Goal: Obtain resource: Download file/media

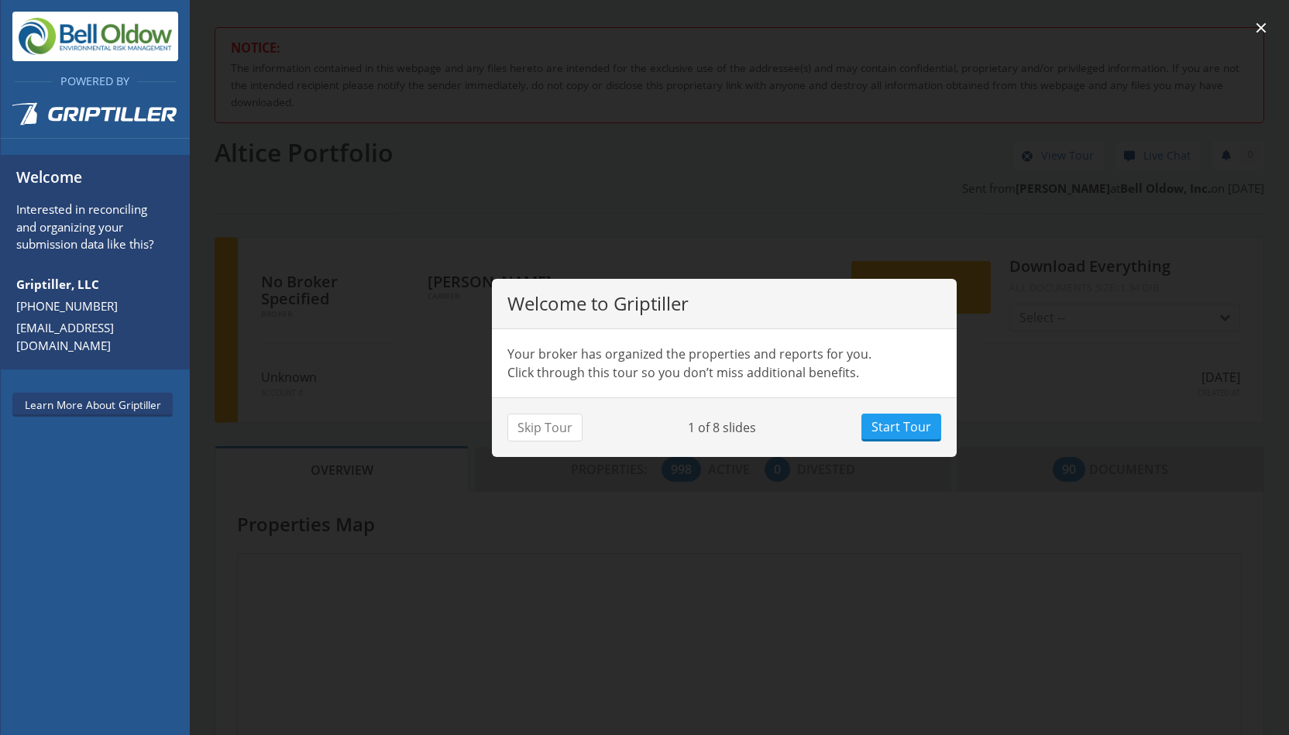
scroll to position [136, 472]
click at [532, 431] on button "Skip Tour" at bounding box center [544, 428] width 75 height 28
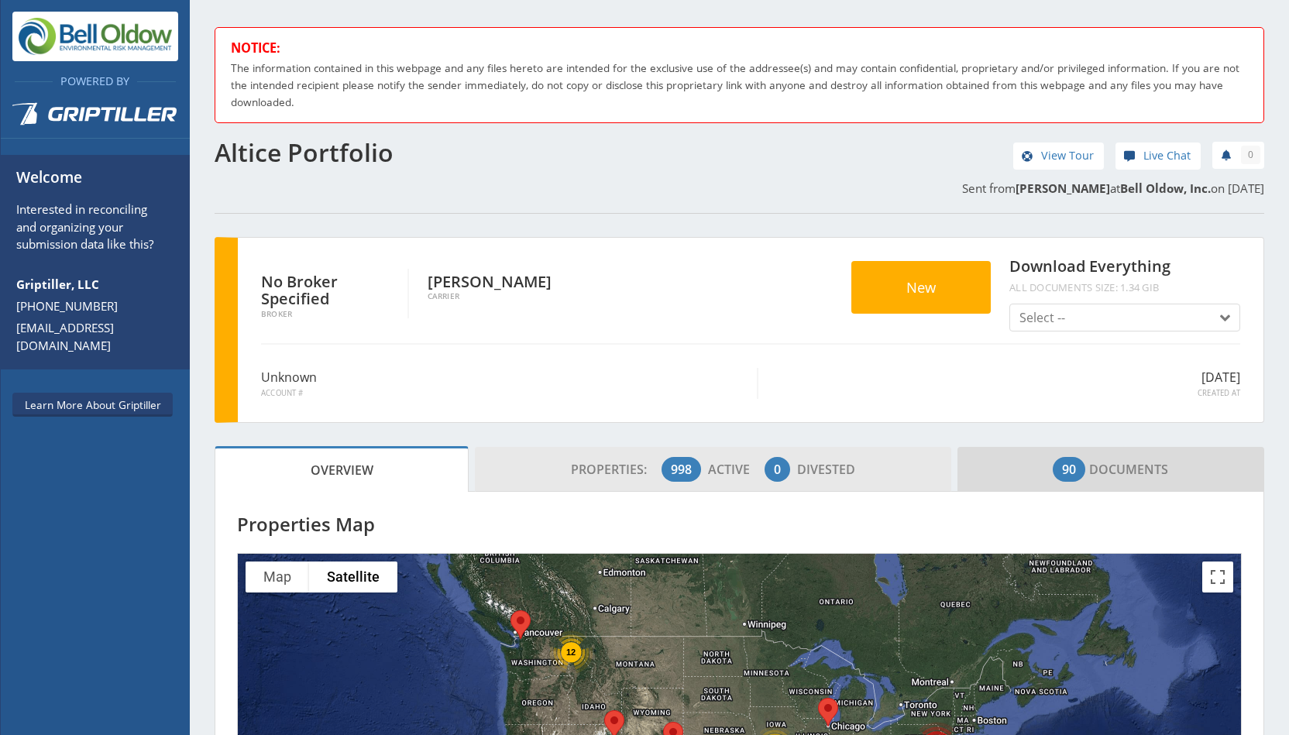
click at [698, 464] on span "Properties: 998 Active 0 Divested" at bounding box center [713, 469] width 284 height 31
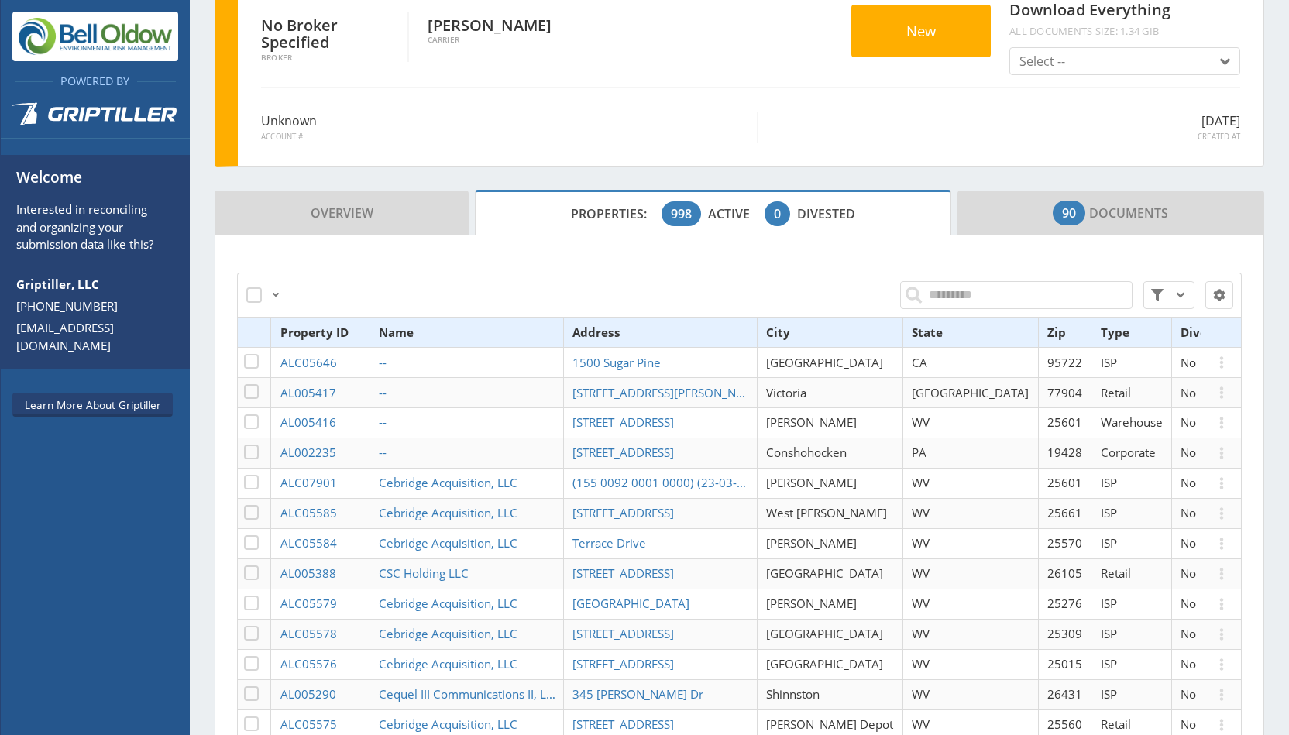
scroll to position [259, 0]
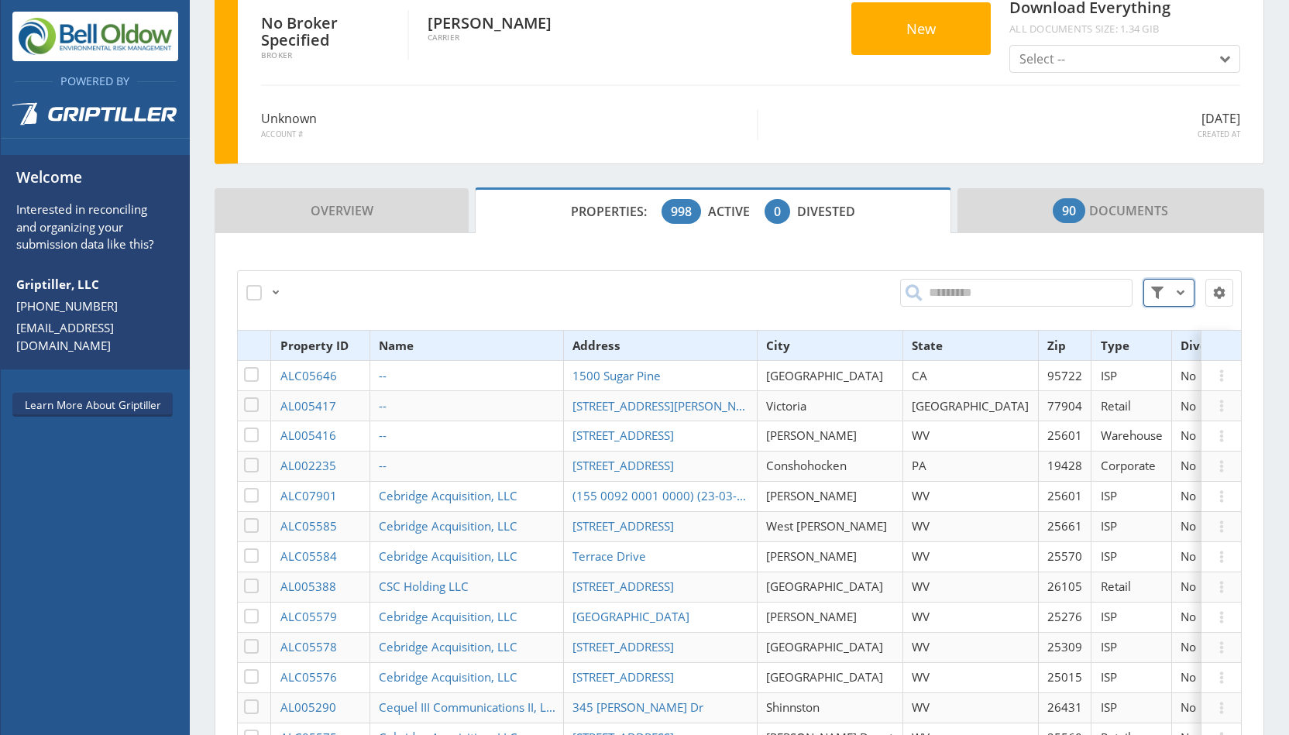
click at [1158, 295] on button at bounding box center [1168, 293] width 51 height 28
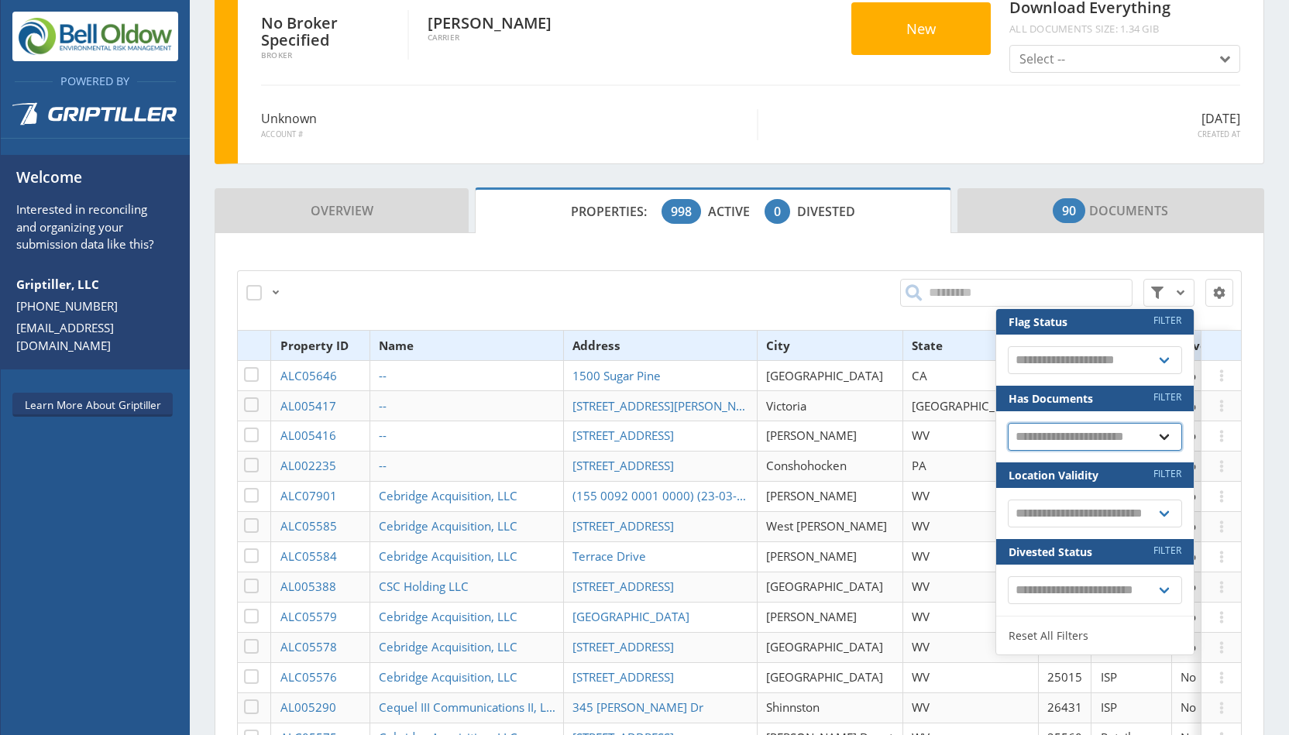
click at [1095, 438] on select "**********" at bounding box center [1095, 437] width 174 height 28
select select "*"
click at [1008, 423] on select "**********" at bounding box center [1095, 437] width 174 height 28
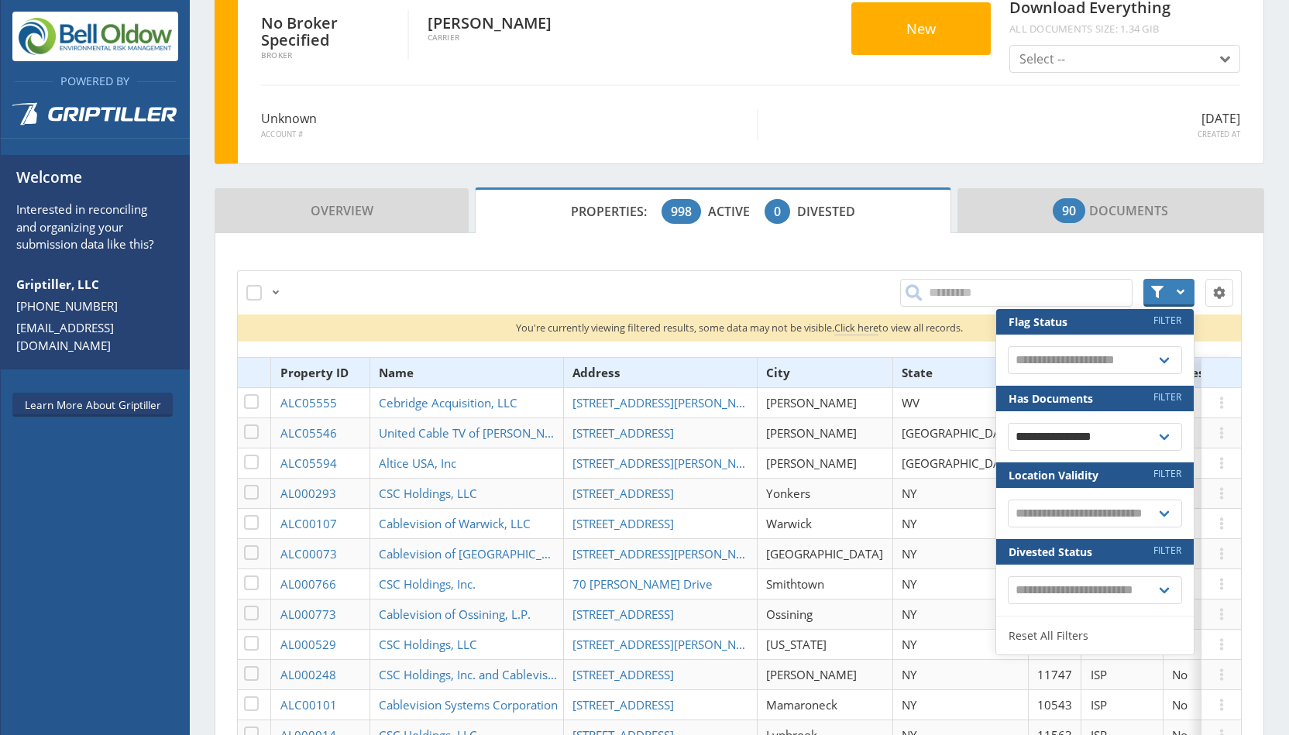
click at [852, 269] on div "**********" at bounding box center [948, 292] width 587 height 46
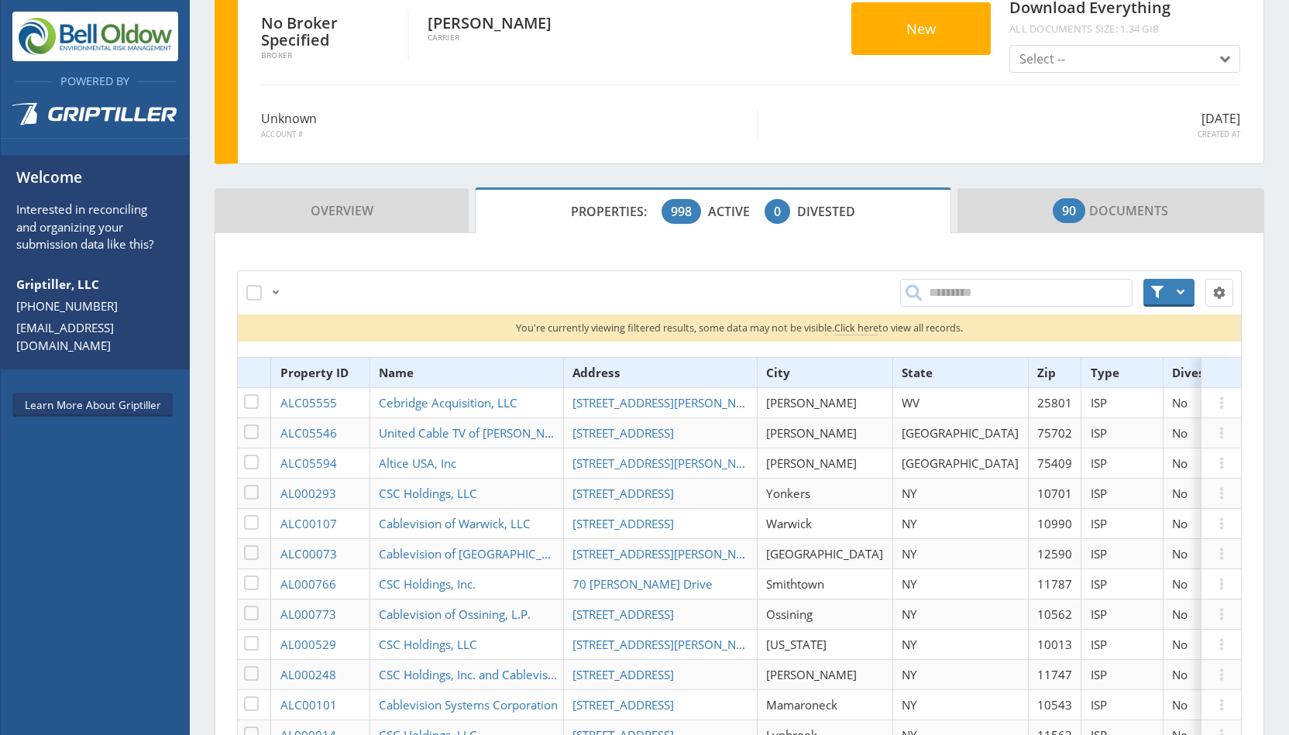
click at [892, 363] on th "State" at bounding box center [960, 373] width 136 height 30
click at [892, 366] on th "State" at bounding box center [960, 373] width 136 height 30
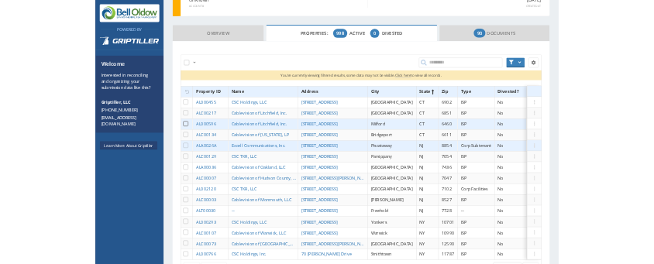
scroll to position [495, 0]
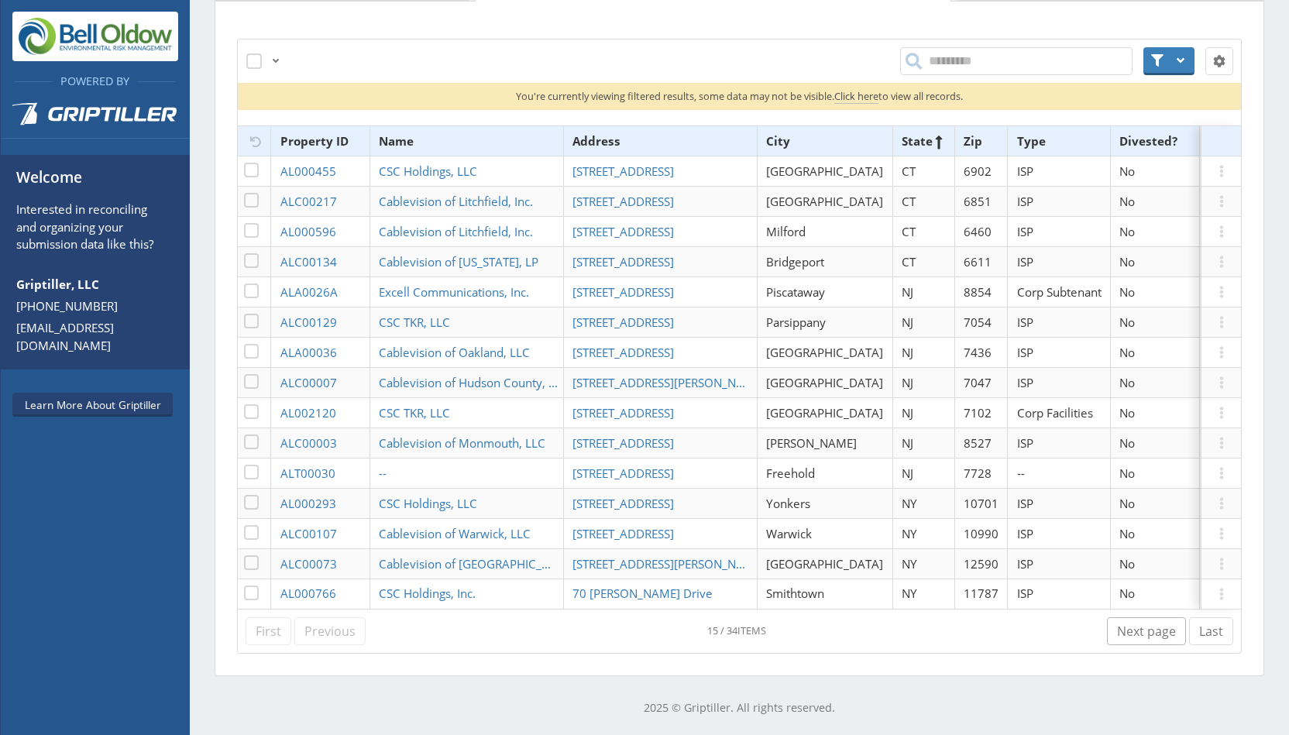
click at [1143, 630] on link "Next page" at bounding box center [1146, 631] width 79 height 28
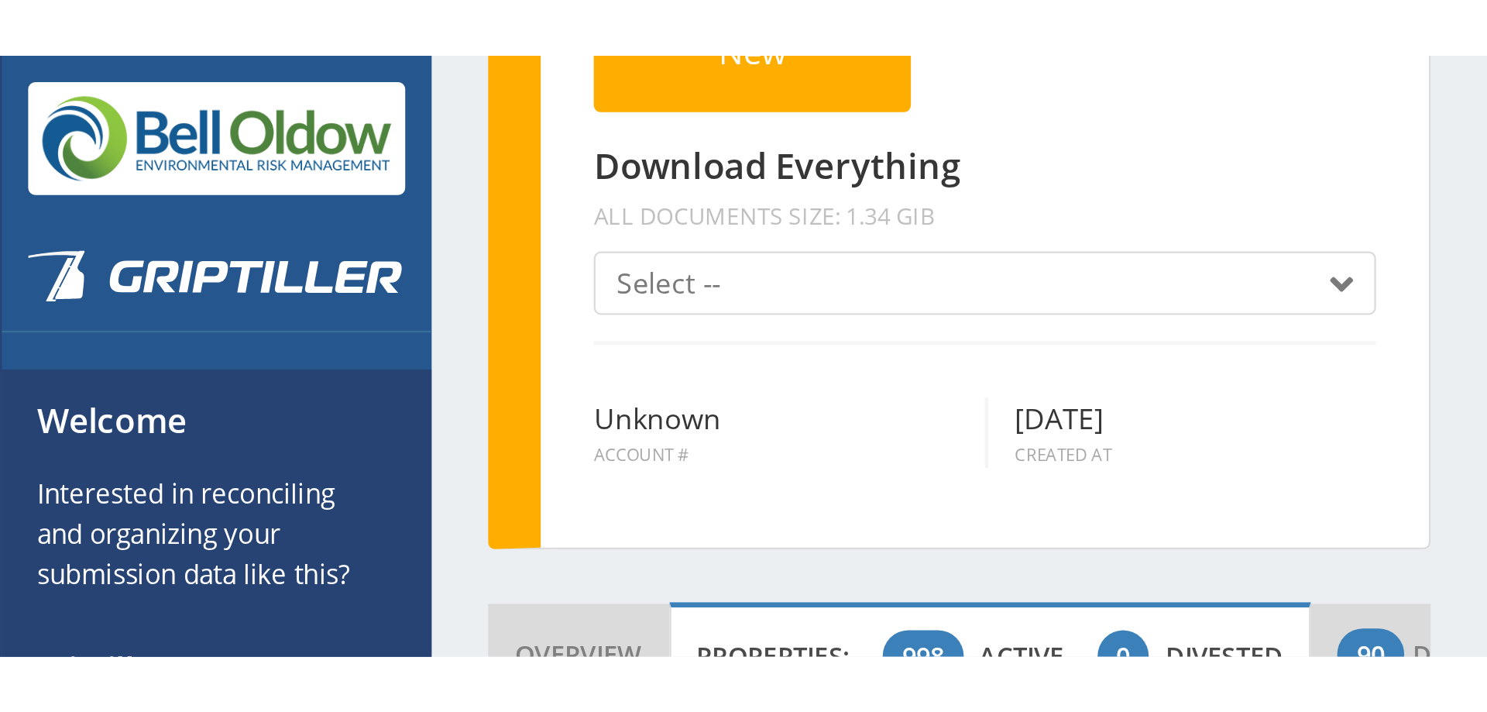
scroll to position [495, 0]
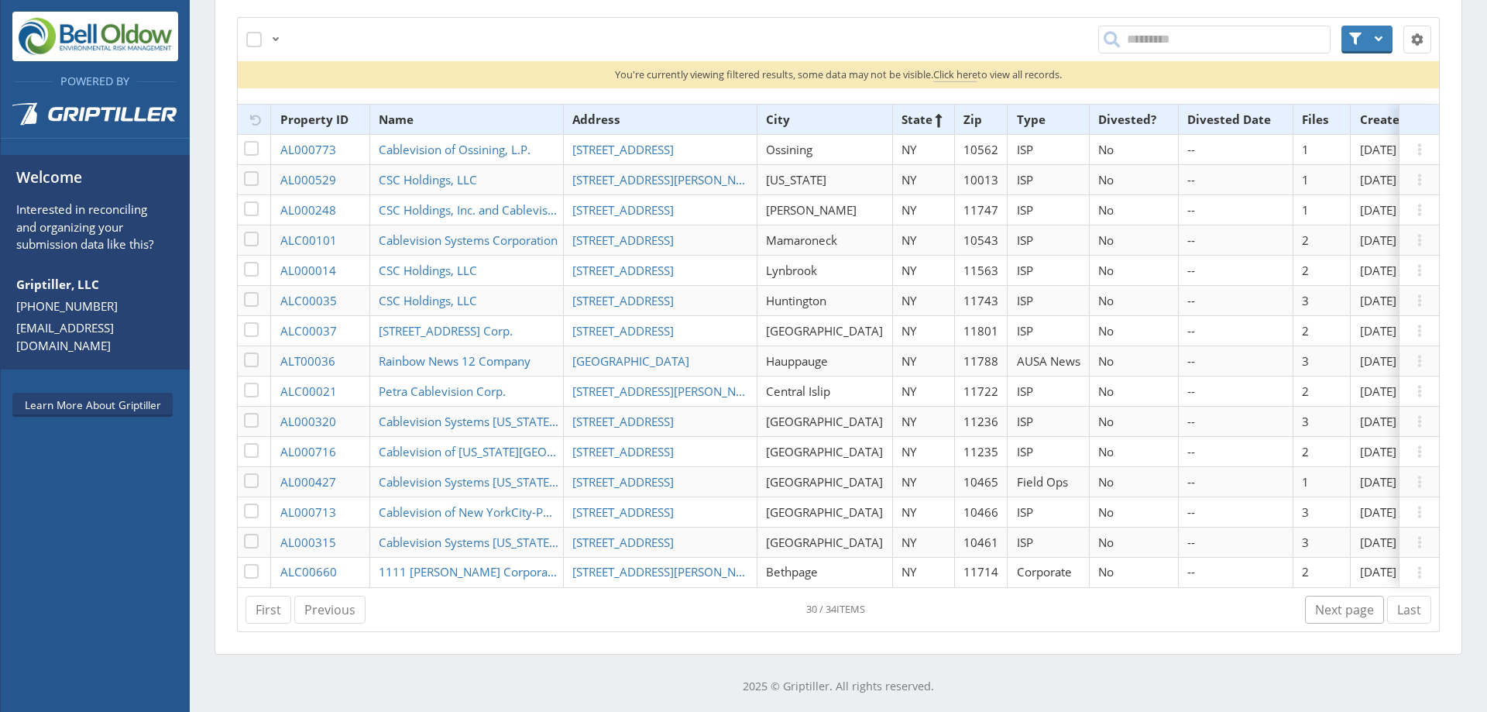
click at [1288, 623] on link "Next page" at bounding box center [1344, 610] width 79 height 28
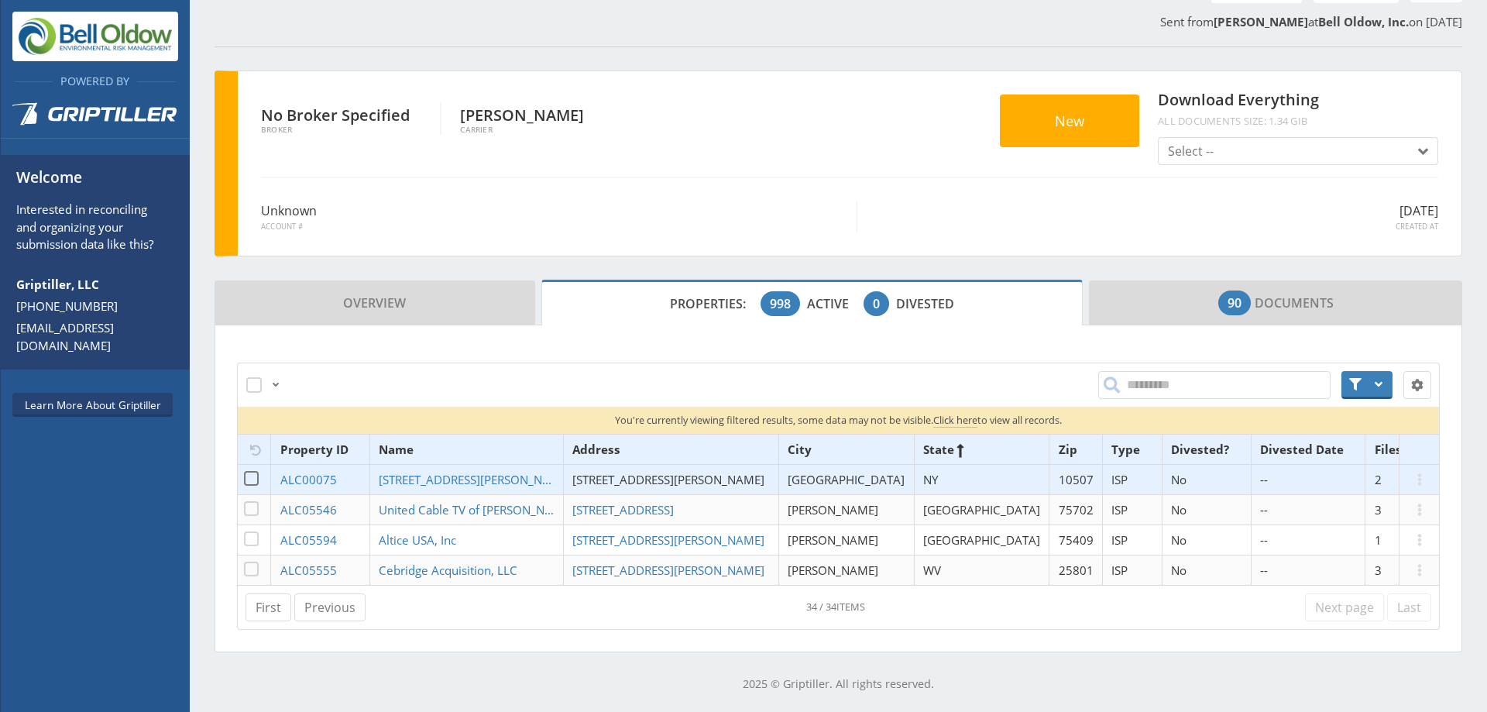
scroll to position [149, 0]
click at [620, 479] on span "[STREET_ADDRESS][PERSON_NAME]" at bounding box center [668, 479] width 192 height 15
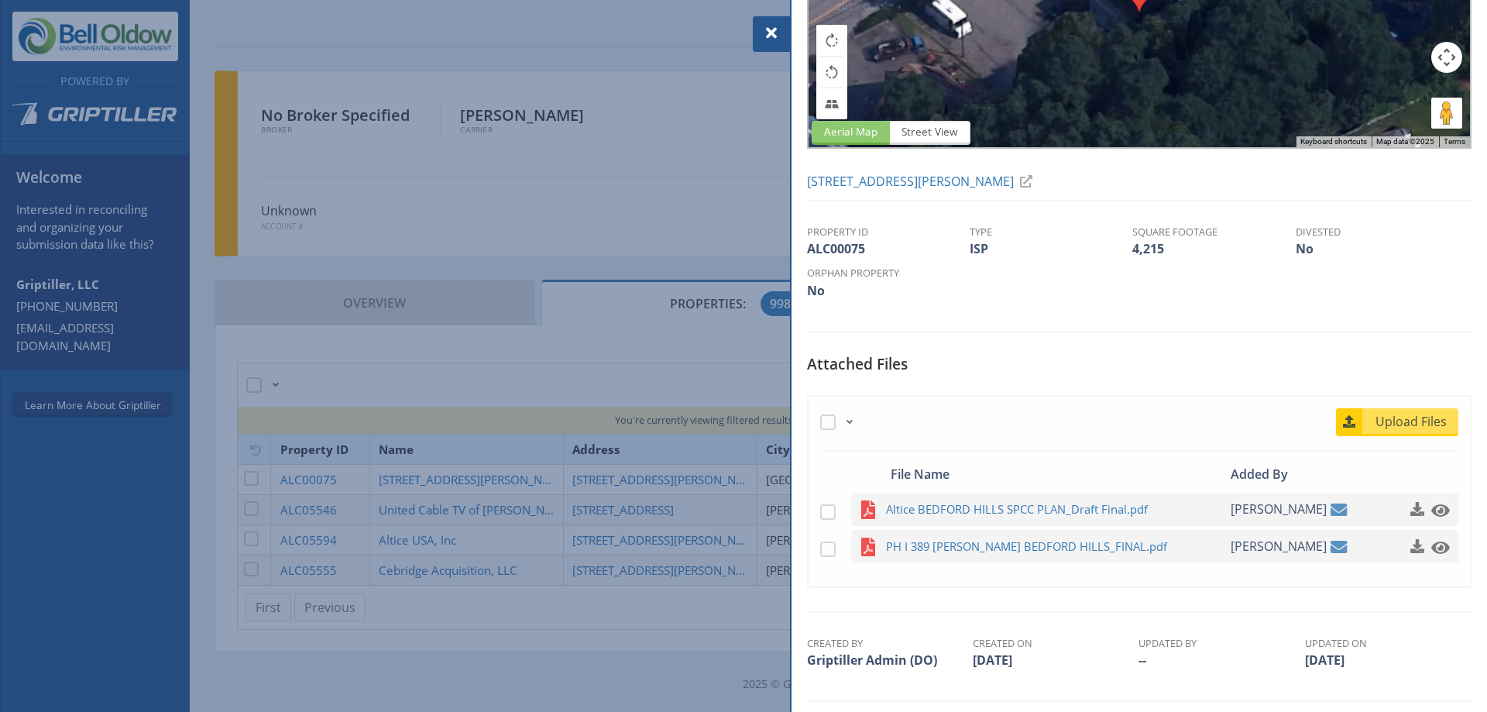
scroll to position [206, 0]
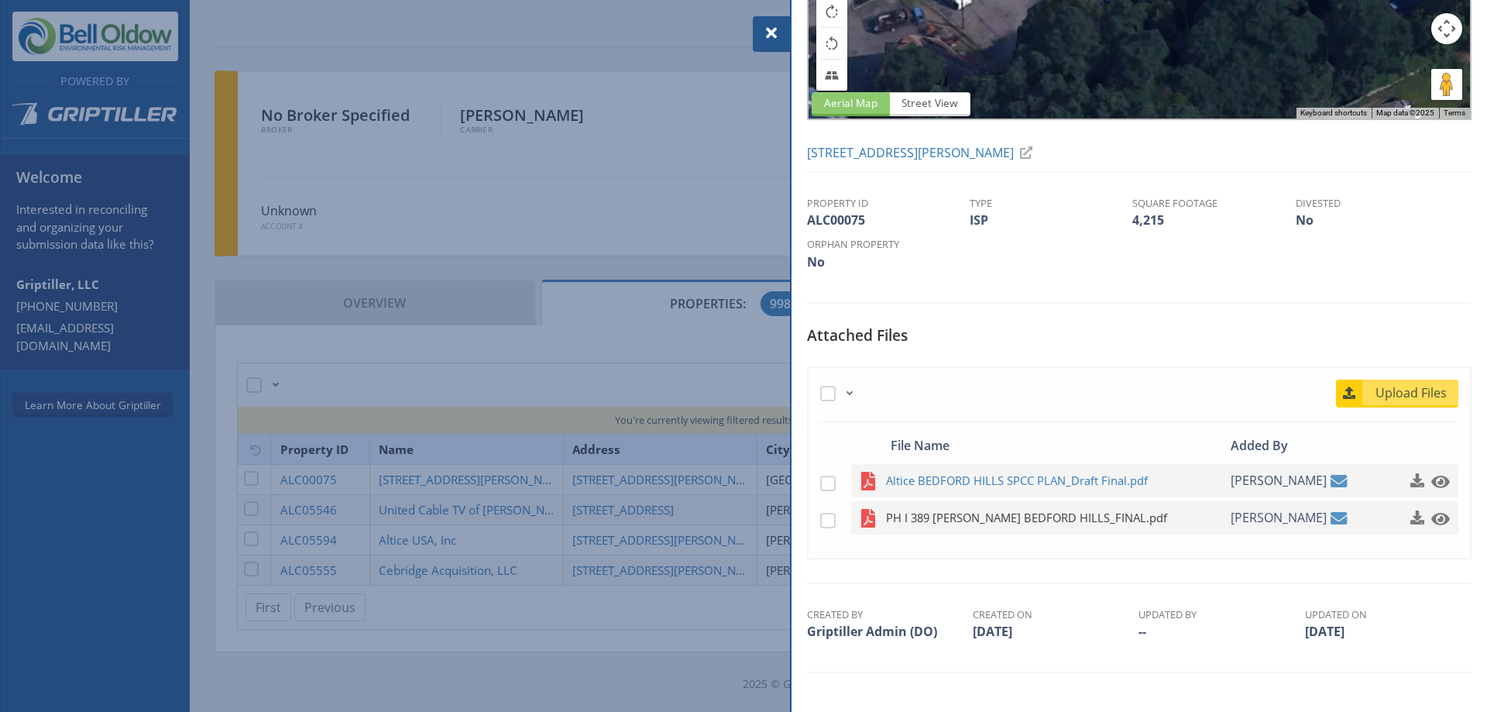
click at [966, 520] on span "PH I 389 [PERSON_NAME] BEDFORD HILLS_FINAL.pdf" at bounding box center [1037, 517] width 303 height 19
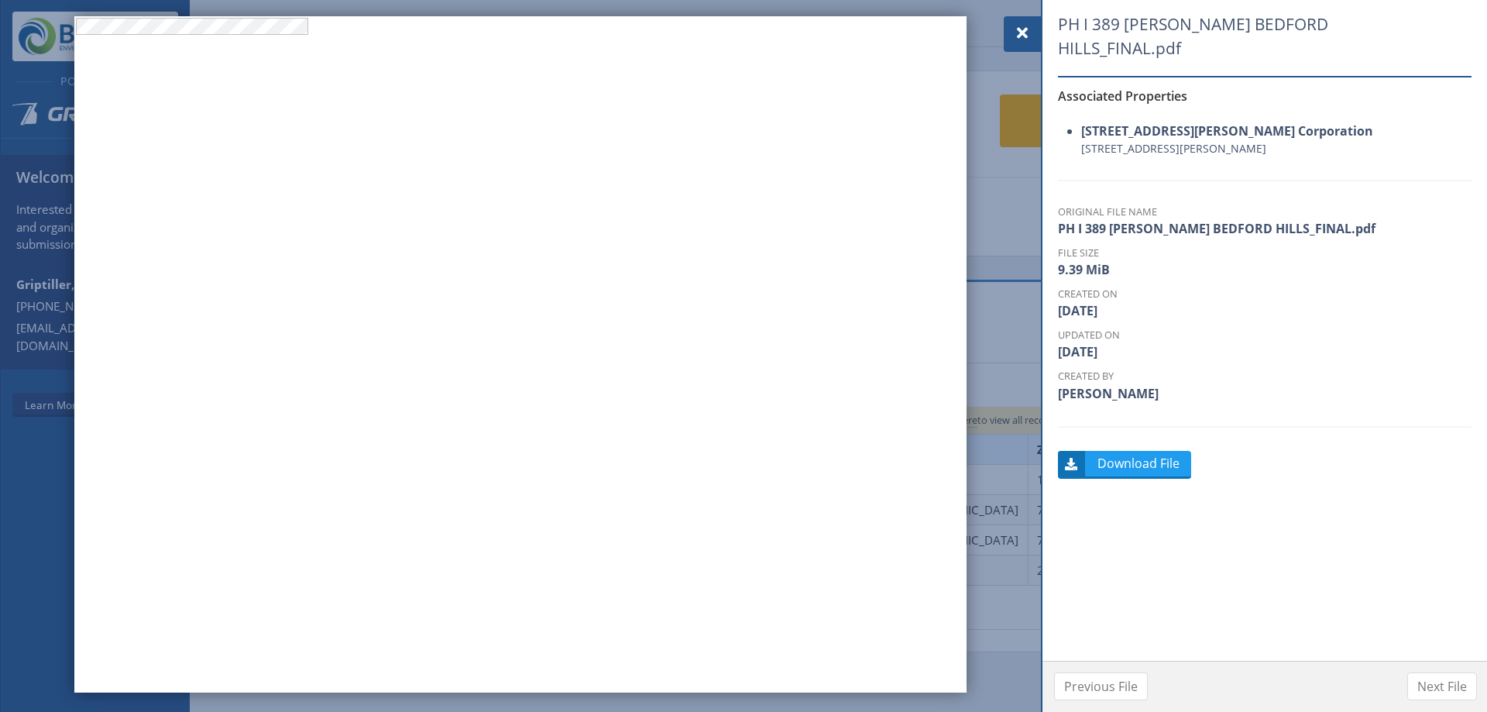
click at [1021, 33] on span at bounding box center [1022, 33] width 19 height 19
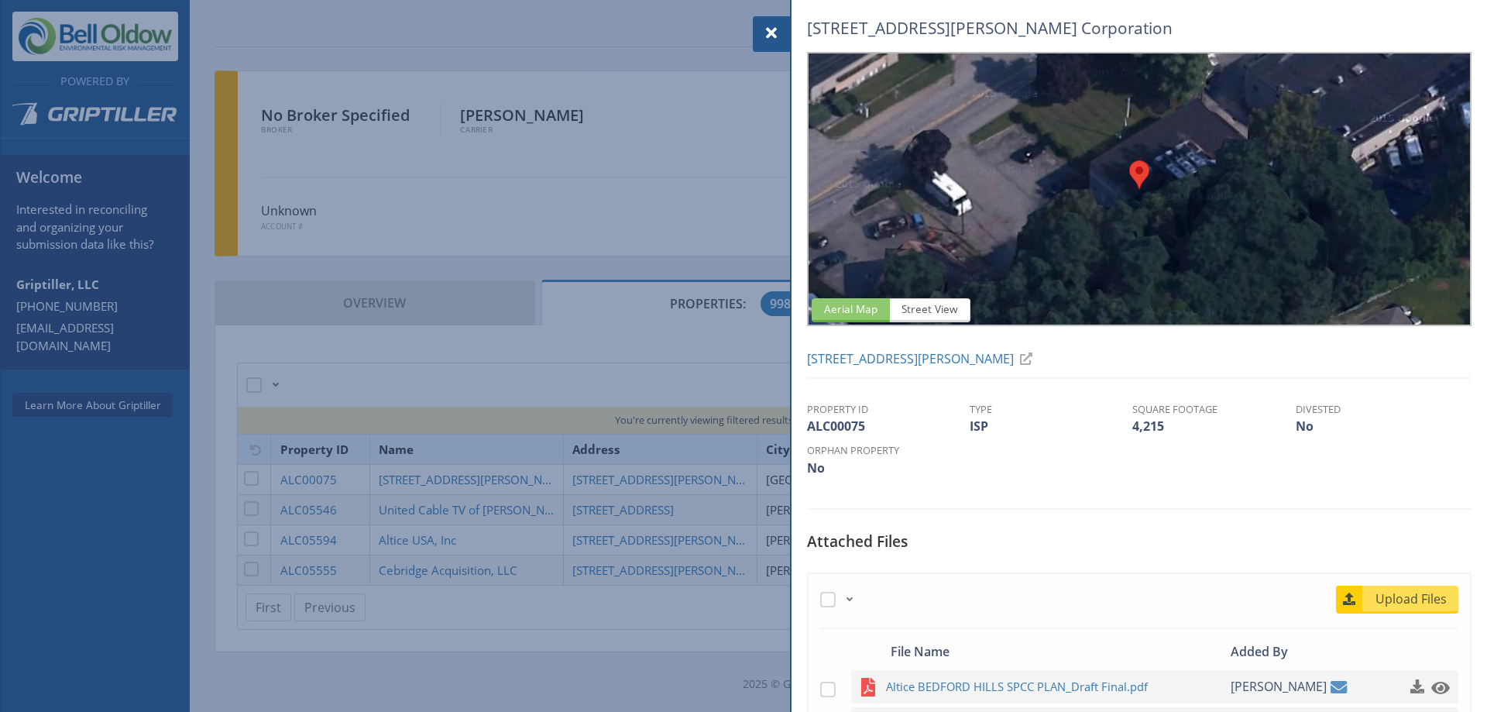
click at [693, 418] on div at bounding box center [743, 356] width 1487 height 712
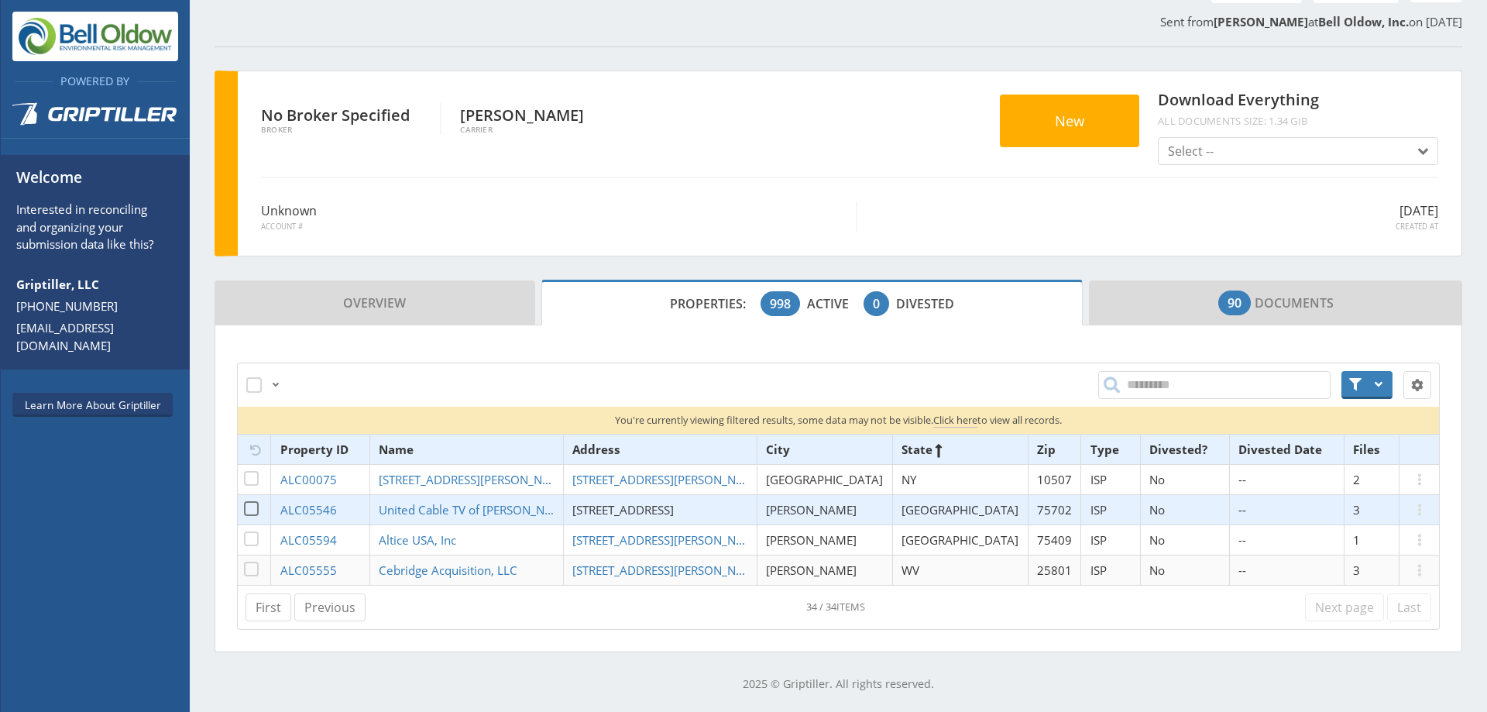
click at [672, 513] on span "[STREET_ADDRESS]" at bounding box center [622, 509] width 101 height 15
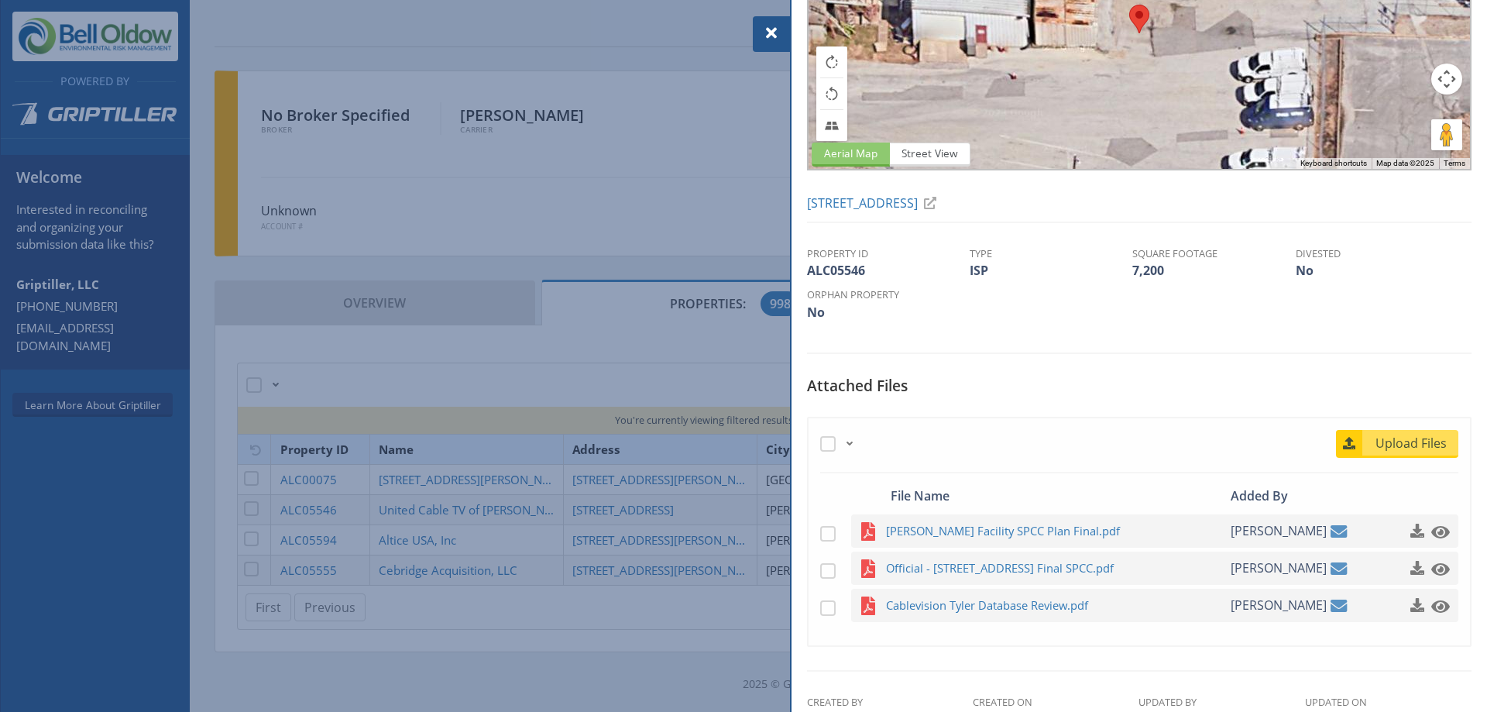
scroll to position [158, 0]
click at [980, 602] on span "Cablevision Tyler Database Review.pdf" at bounding box center [1037, 602] width 303 height 19
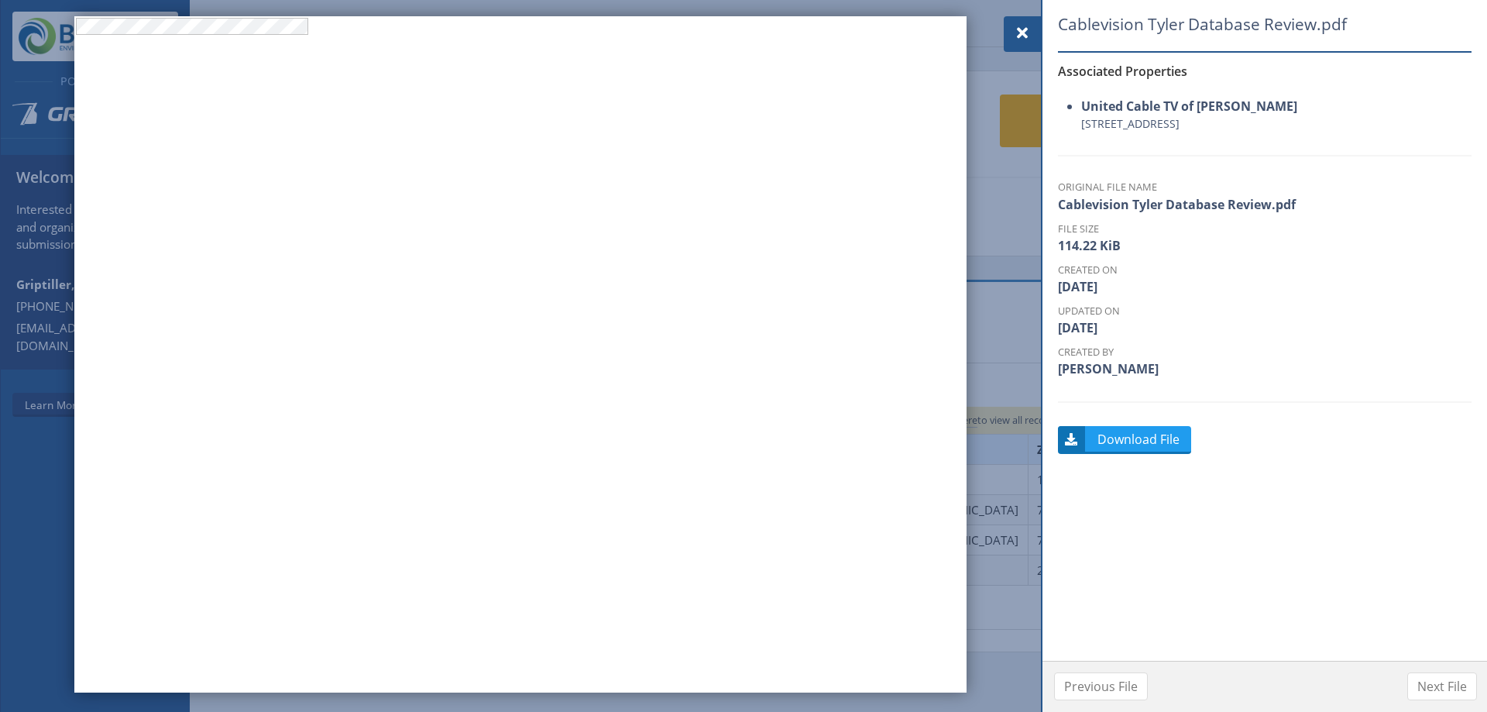
click at [1018, 42] on span at bounding box center [1022, 33] width 19 height 19
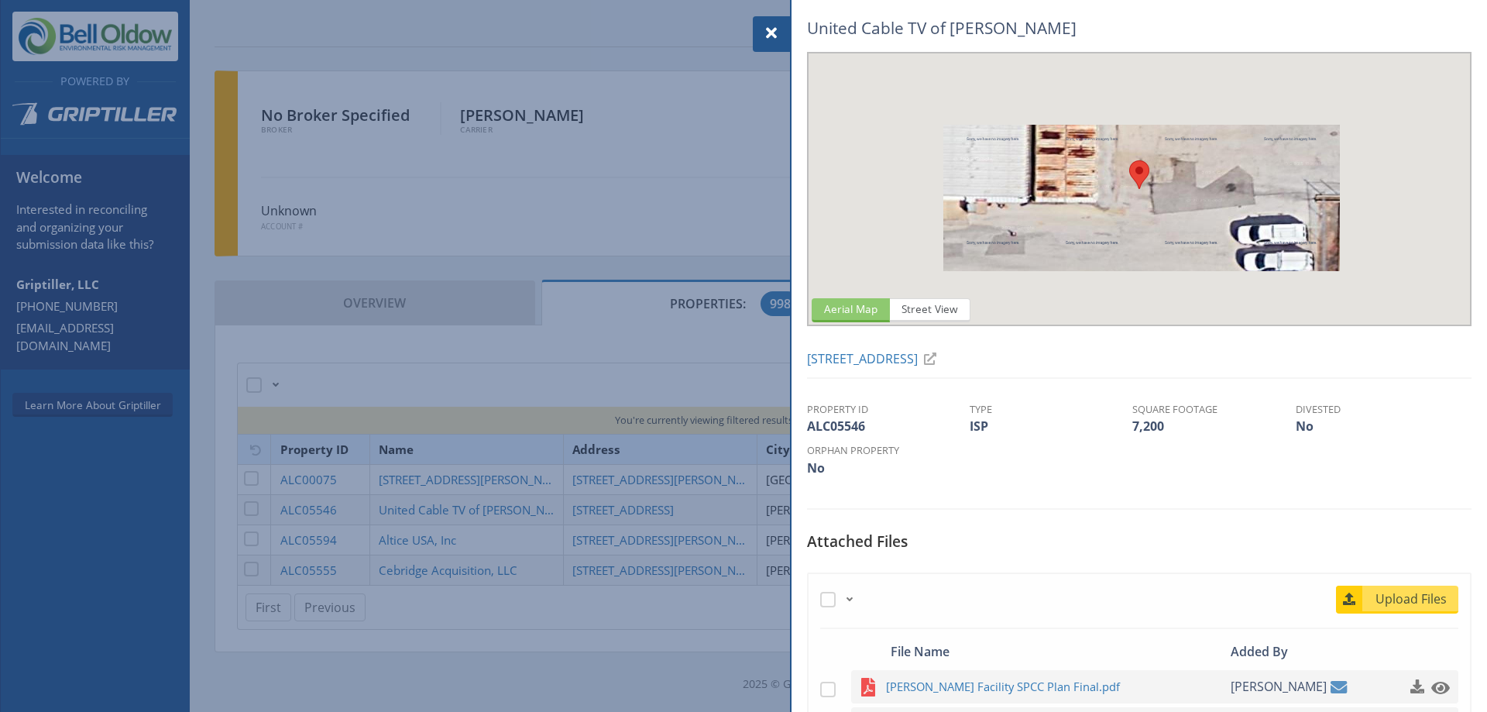
click at [738, 441] on div at bounding box center [743, 356] width 1487 height 712
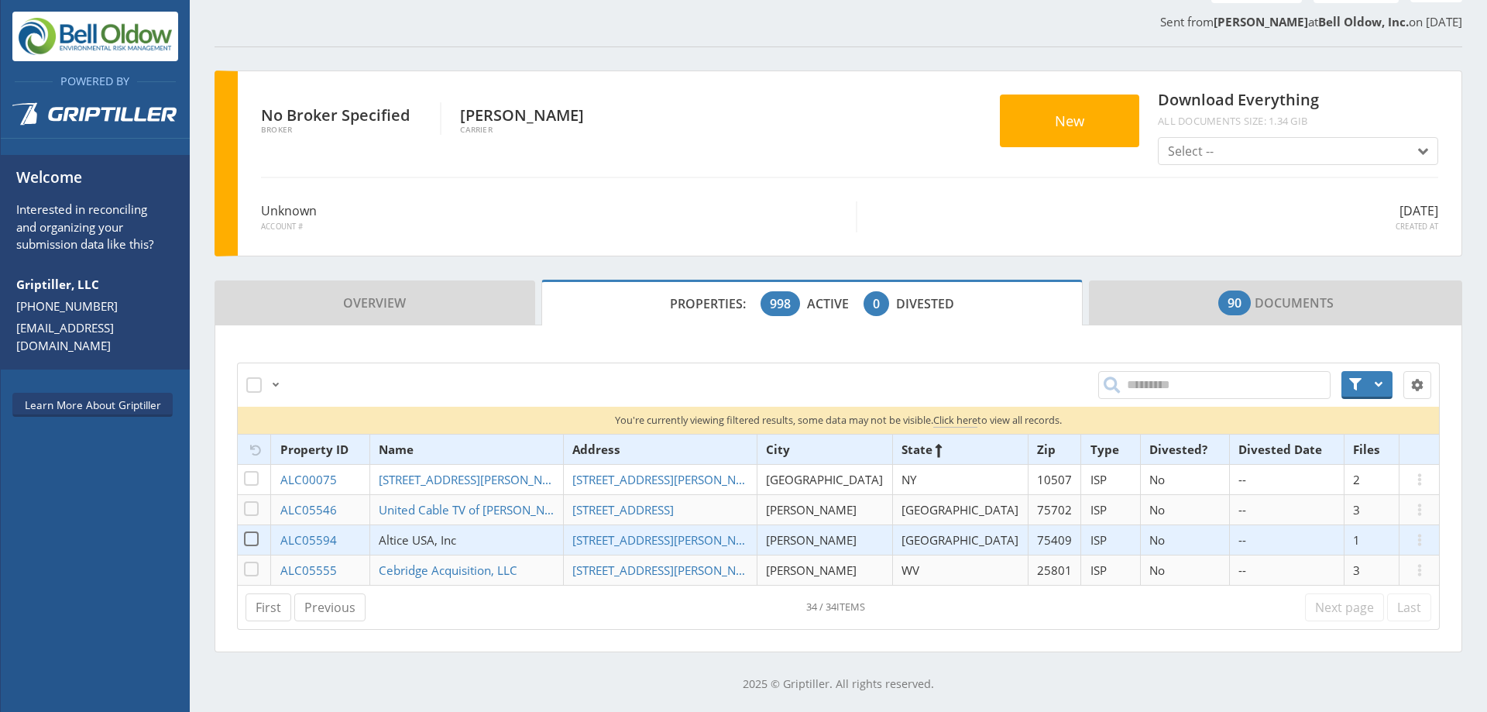
click at [433, 540] on span "Altice USA, Inc" at bounding box center [417, 539] width 77 height 15
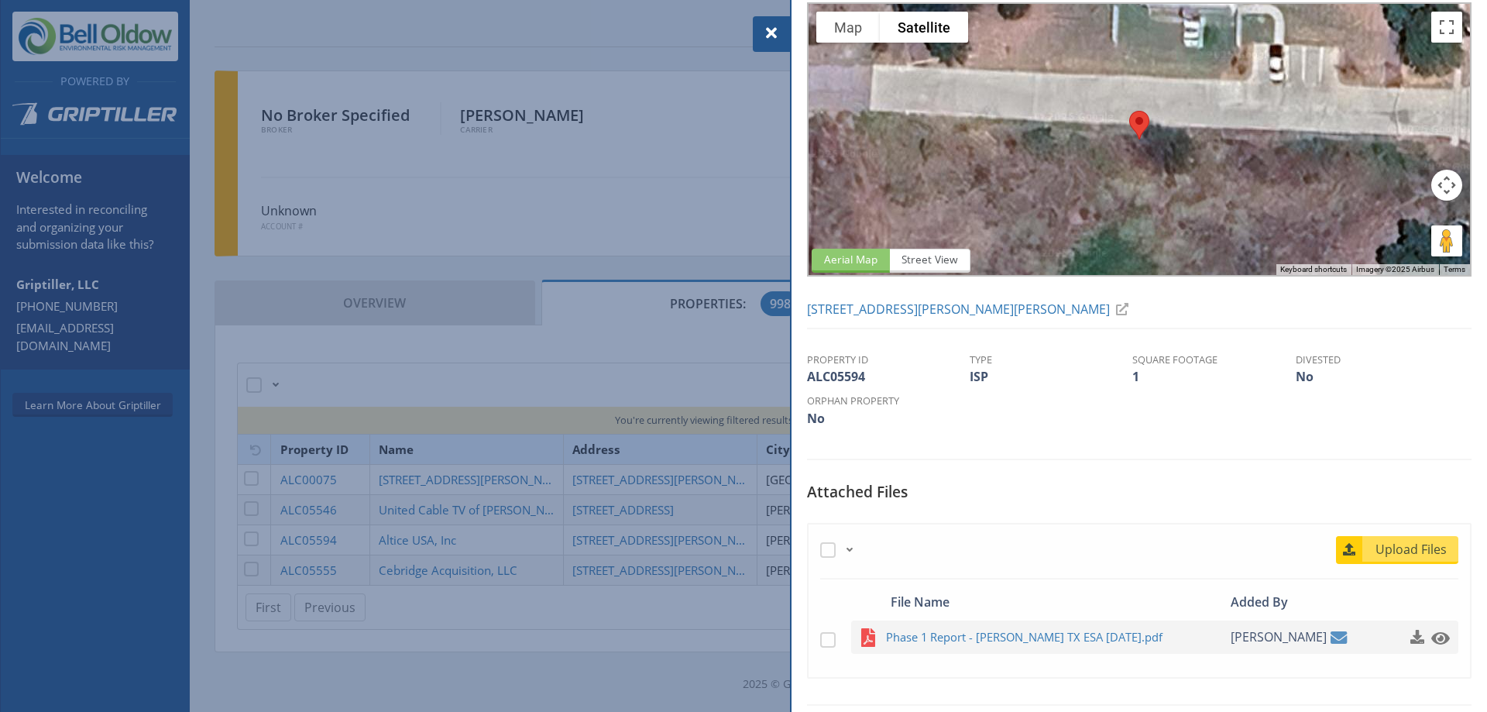
scroll to position [52, 0]
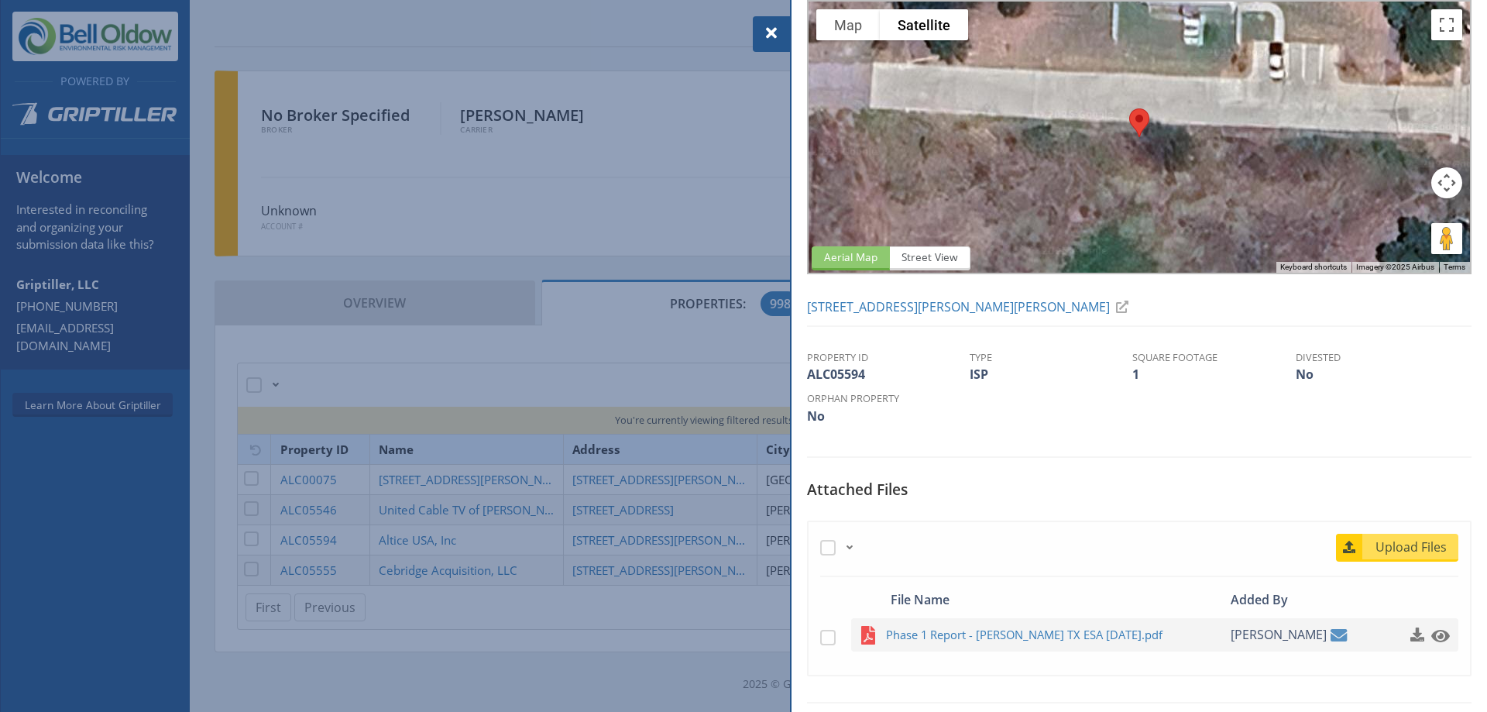
click at [469, 355] on div at bounding box center [743, 356] width 1487 height 712
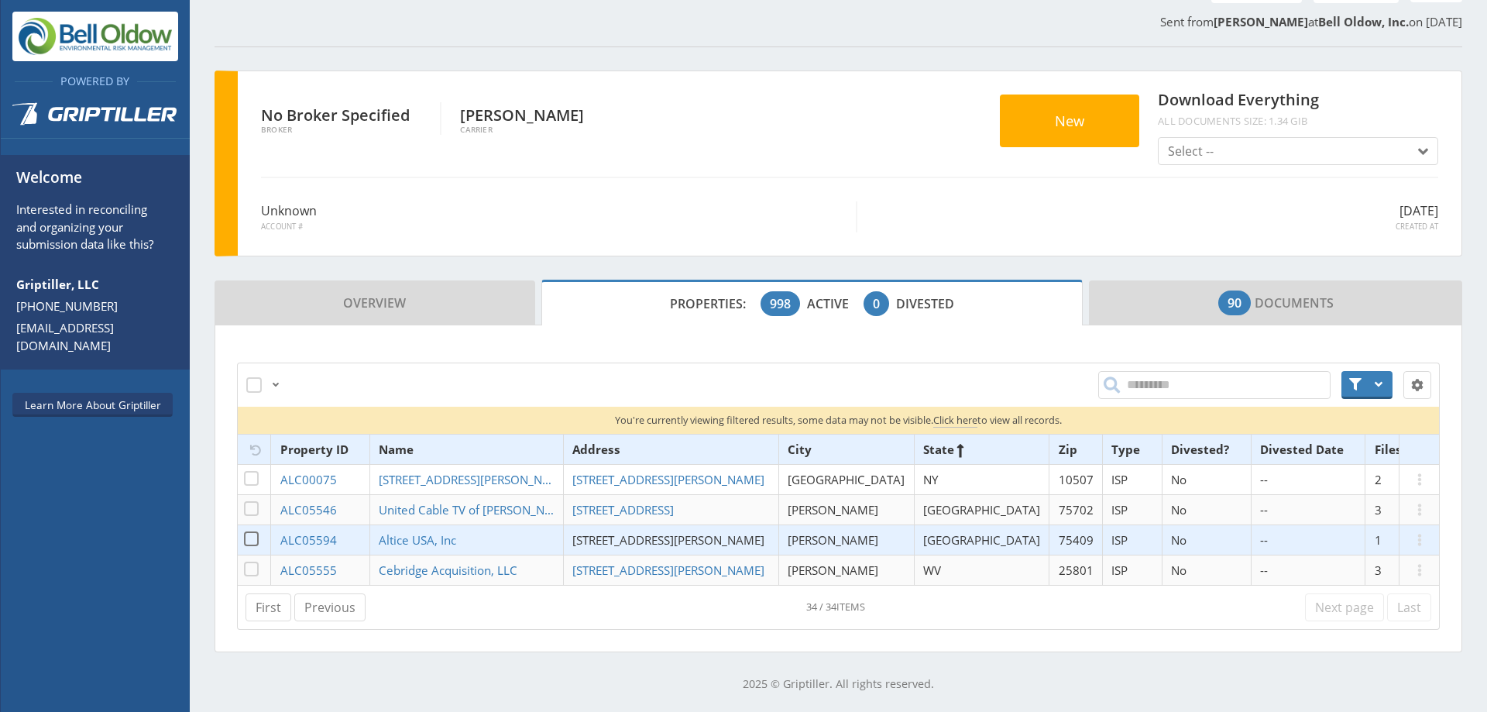
click at [607, 541] on span "[STREET_ADDRESS][PERSON_NAME]" at bounding box center [668, 539] width 192 height 15
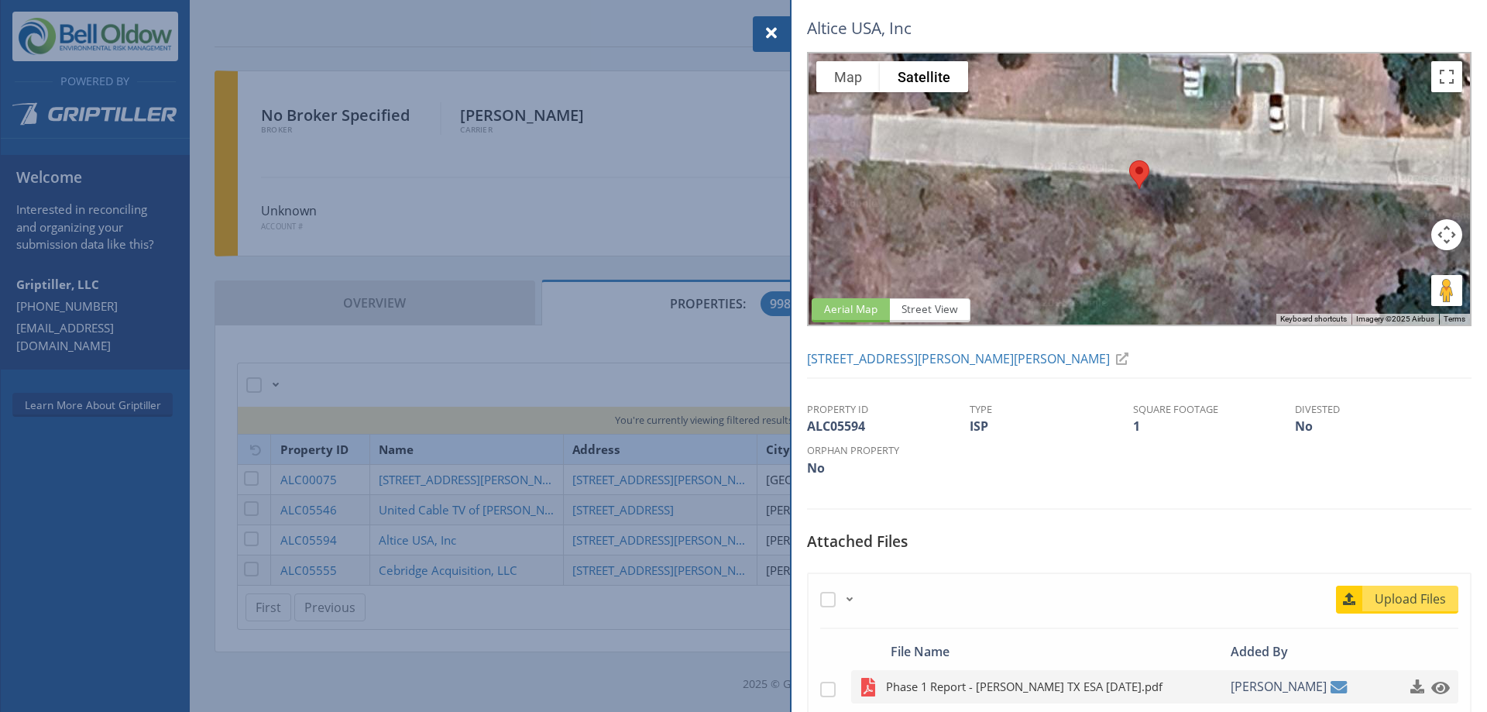
click at [1016, 687] on span "Phase 1 Report - [PERSON_NAME] TX ESA [DATE].pdf" at bounding box center [1037, 686] width 303 height 19
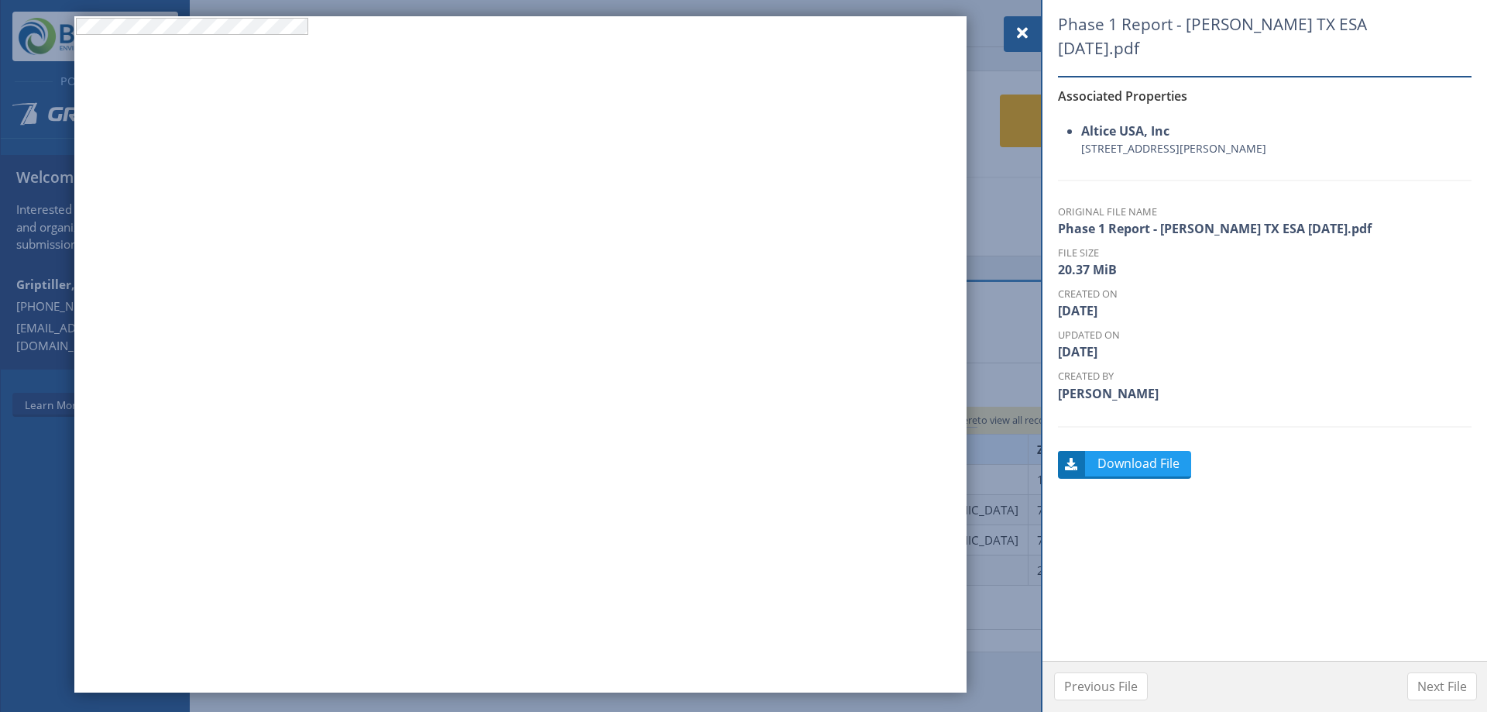
click at [1028, 40] on span at bounding box center [1022, 33] width 19 height 19
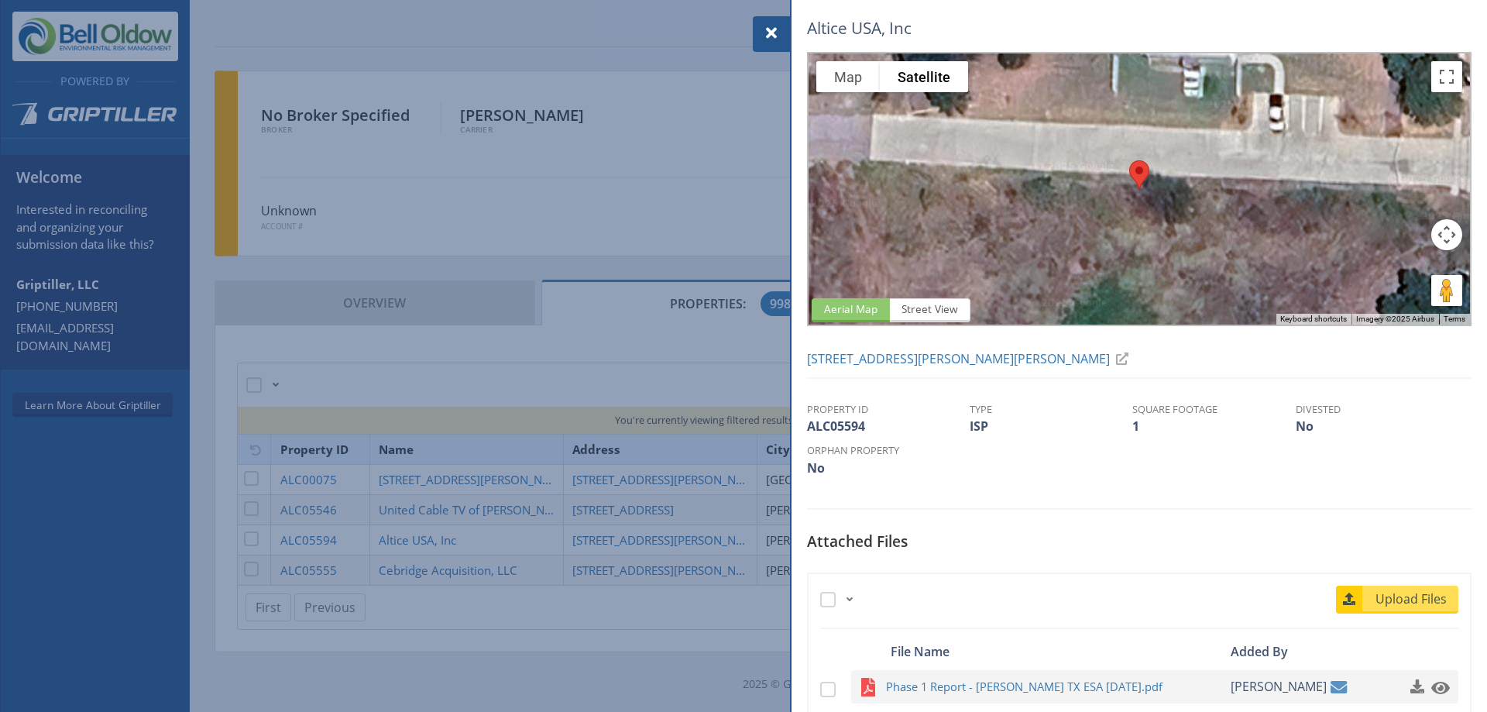
click at [592, 215] on div at bounding box center [743, 356] width 1487 height 712
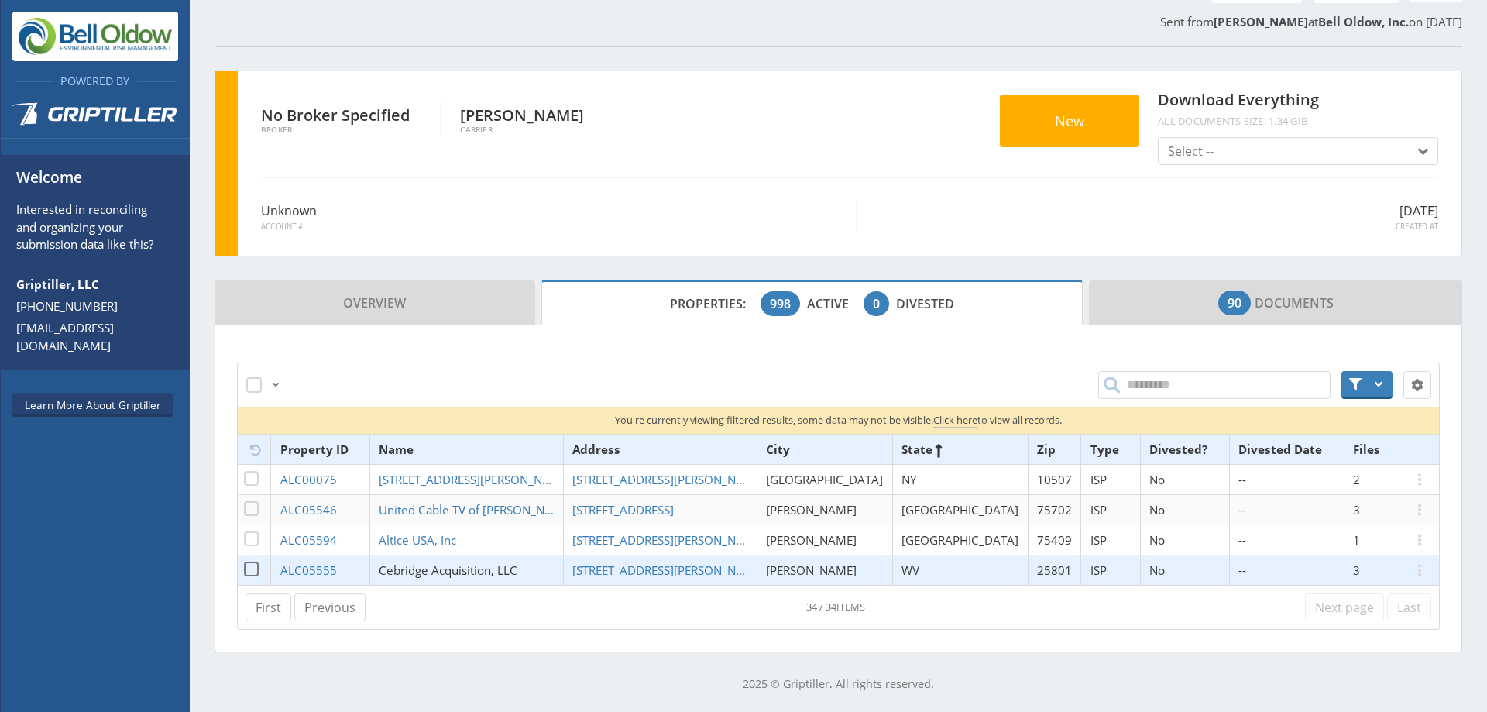
click at [489, 572] on span "Cebridge Acquisition, LLC" at bounding box center [448, 569] width 139 height 15
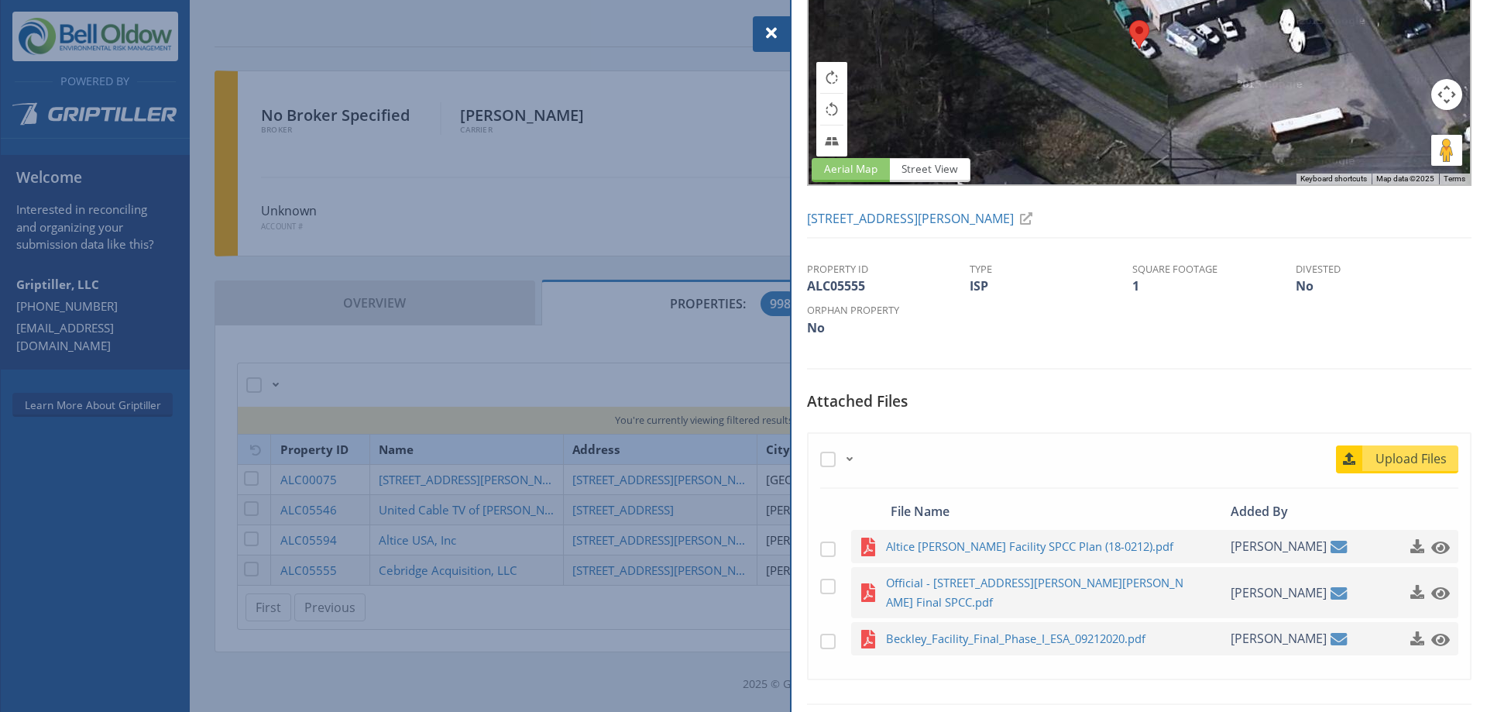
scroll to position [141, 0]
click at [1021, 643] on span "Beckley_Facility_Final_Phase_I_ESA_09212020.pdf" at bounding box center [1037, 637] width 303 height 19
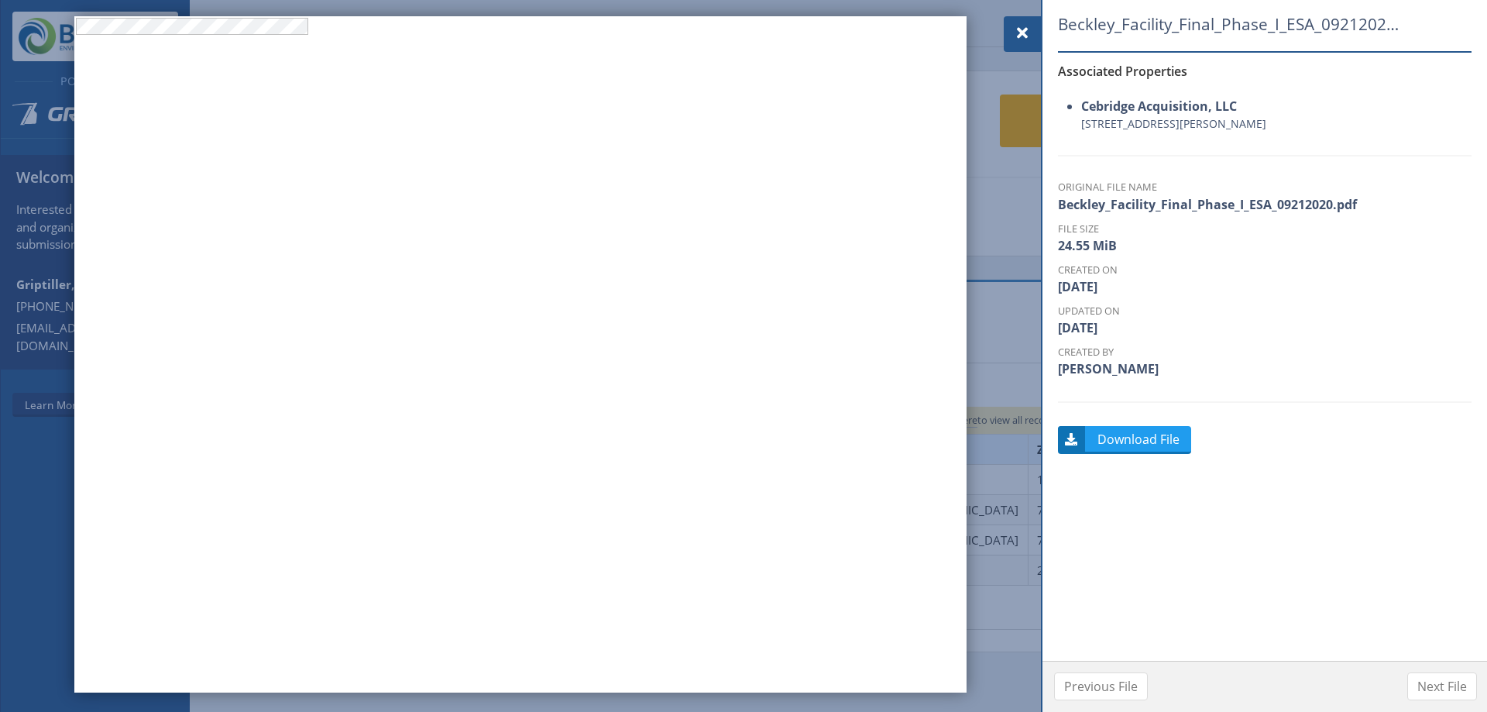
click at [1021, 20] on div at bounding box center [1022, 34] width 37 height 36
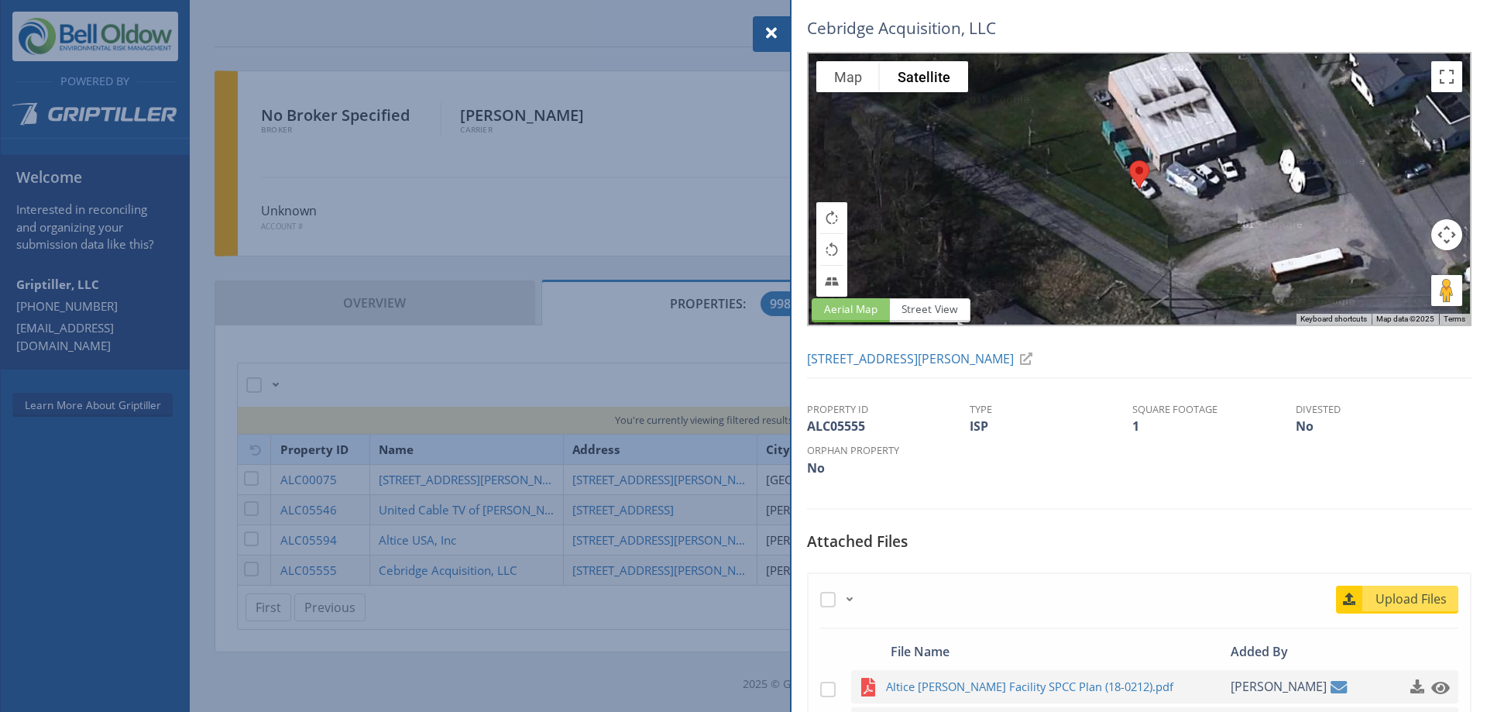
click at [676, 258] on div at bounding box center [743, 356] width 1487 height 712
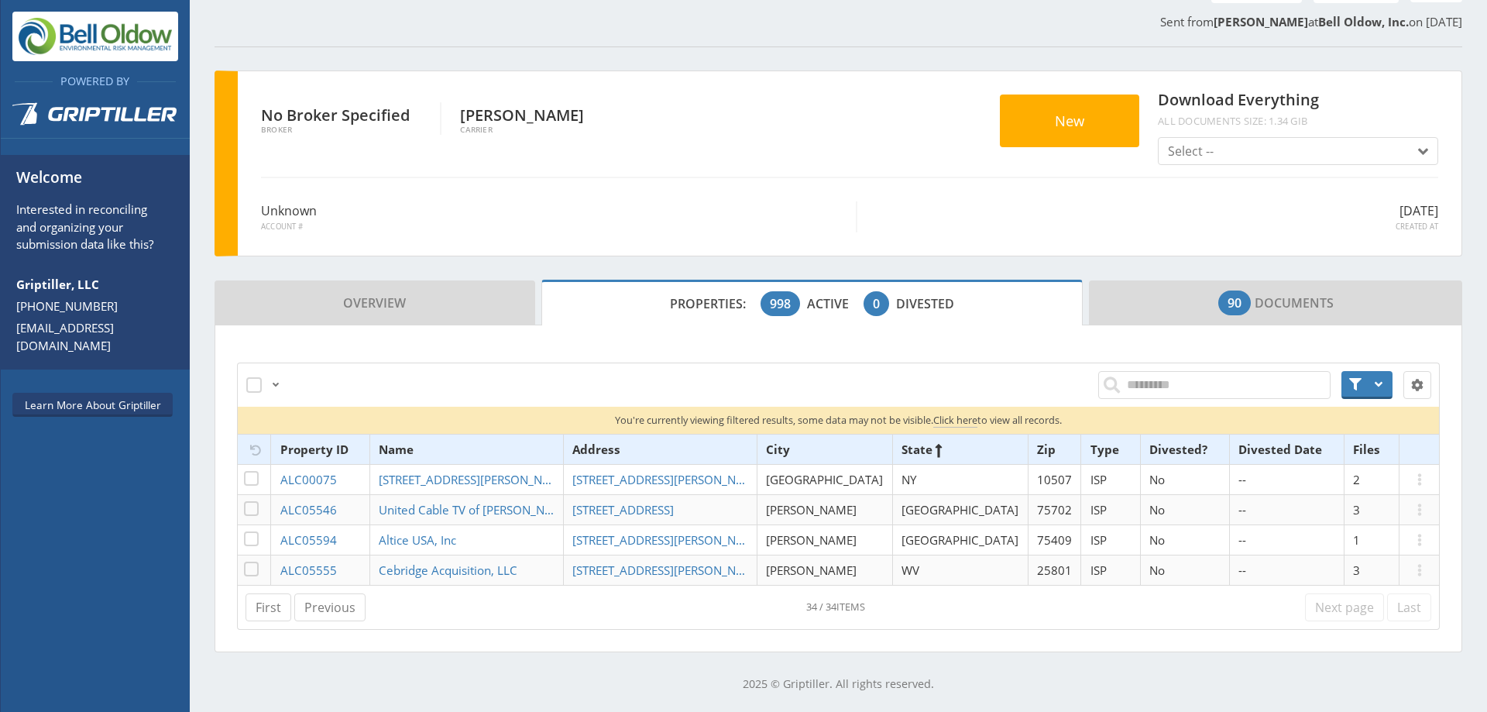
click at [1288, 280] on ul "Overview Properties: 998 Active 0 Divested 90 Documents" at bounding box center [839, 303] width 1248 height 46
click at [1266, 310] on span "90 Documents" at bounding box center [1275, 302] width 115 height 31
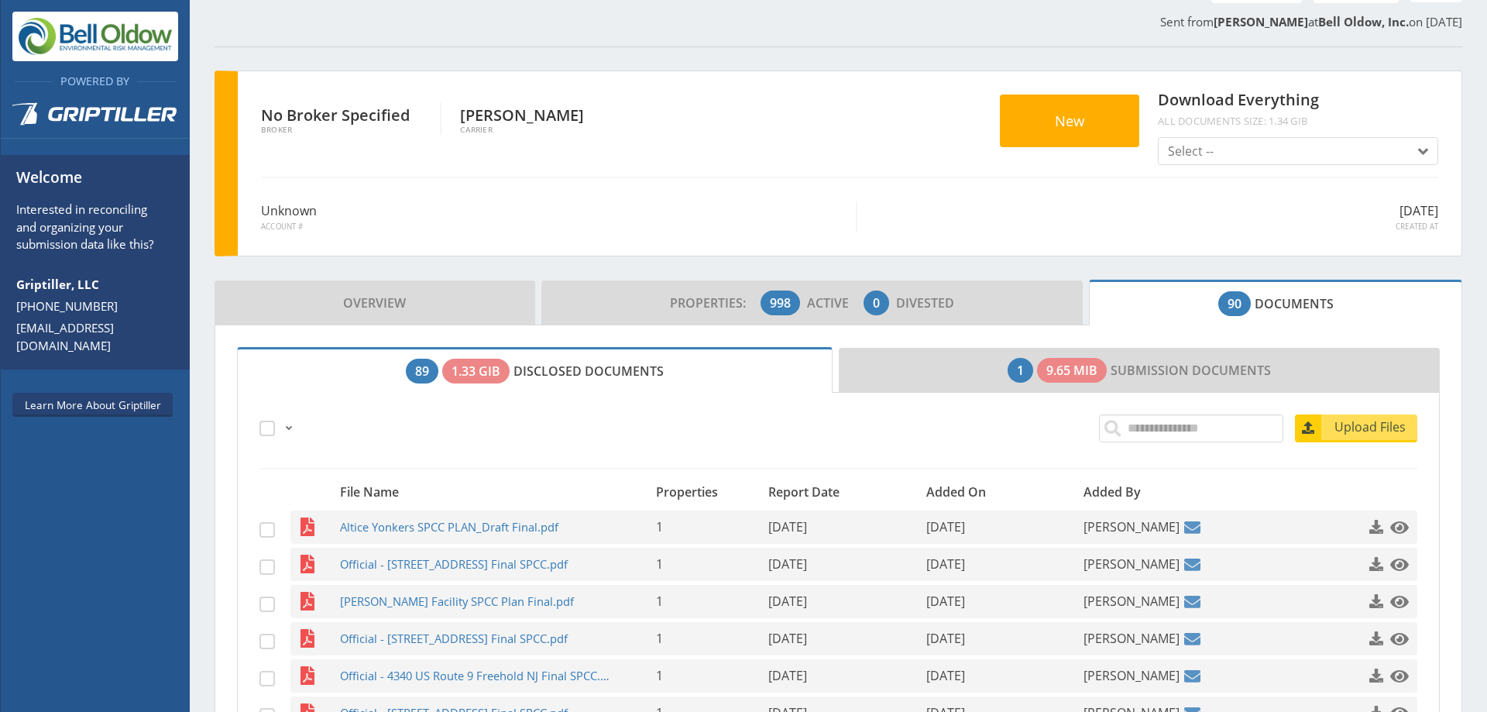
click at [696, 491] on div "Properties" at bounding box center [707, 492] width 113 height 22
click at [666, 494] on div "Properties" at bounding box center [707, 492] width 113 height 22
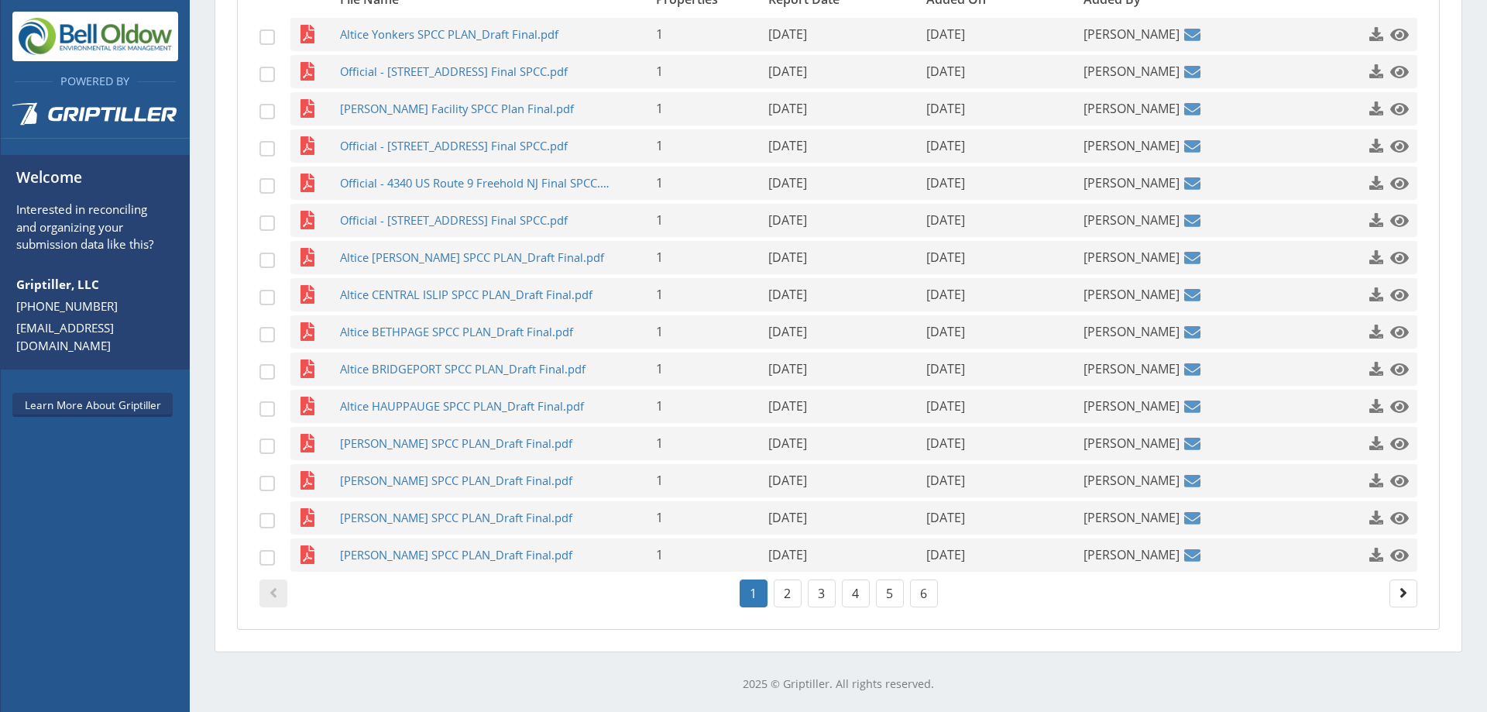
scroll to position [642, 0]
click at [784, 588] on link "2" at bounding box center [788, 593] width 28 height 28
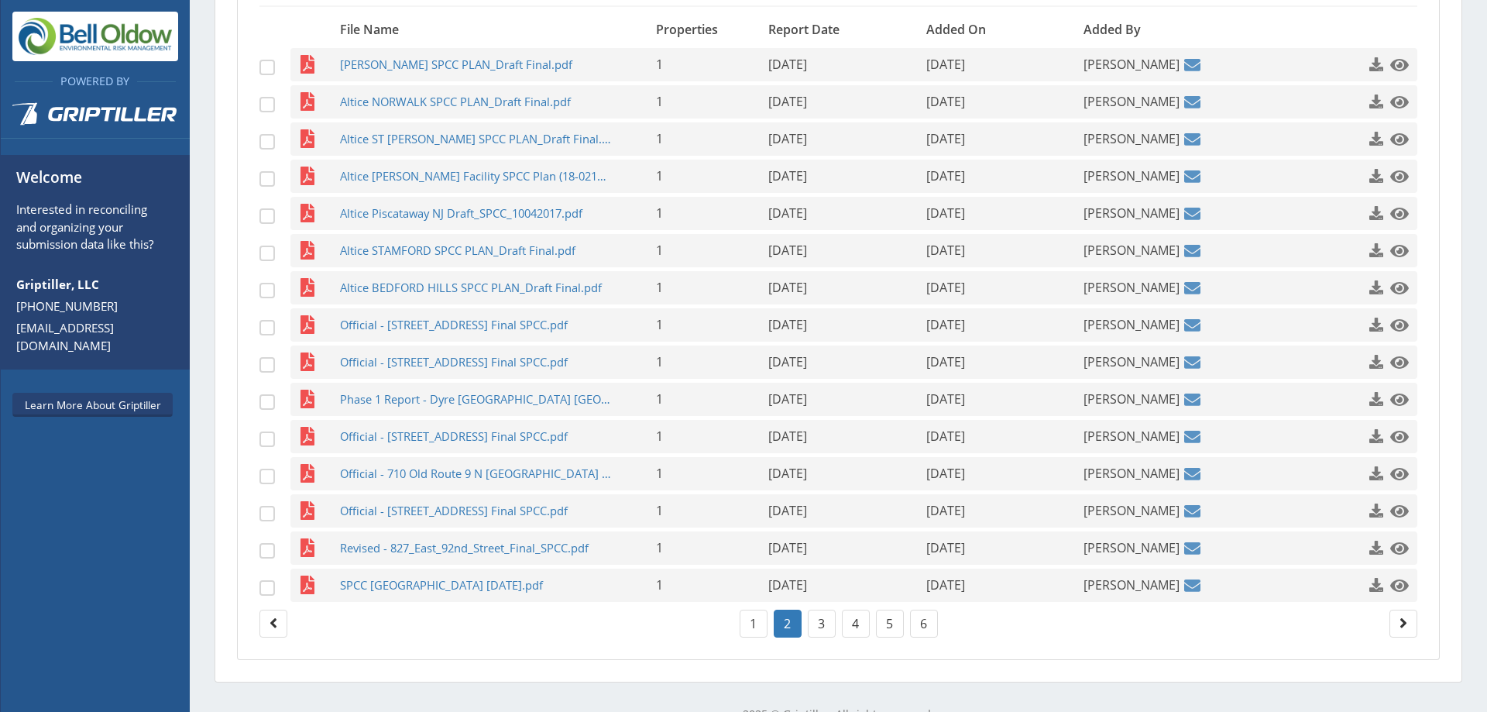
scroll to position [611, 0]
click at [812, 620] on link "3" at bounding box center [822, 624] width 28 height 28
click at [855, 617] on link "4" at bounding box center [856, 624] width 28 height 28
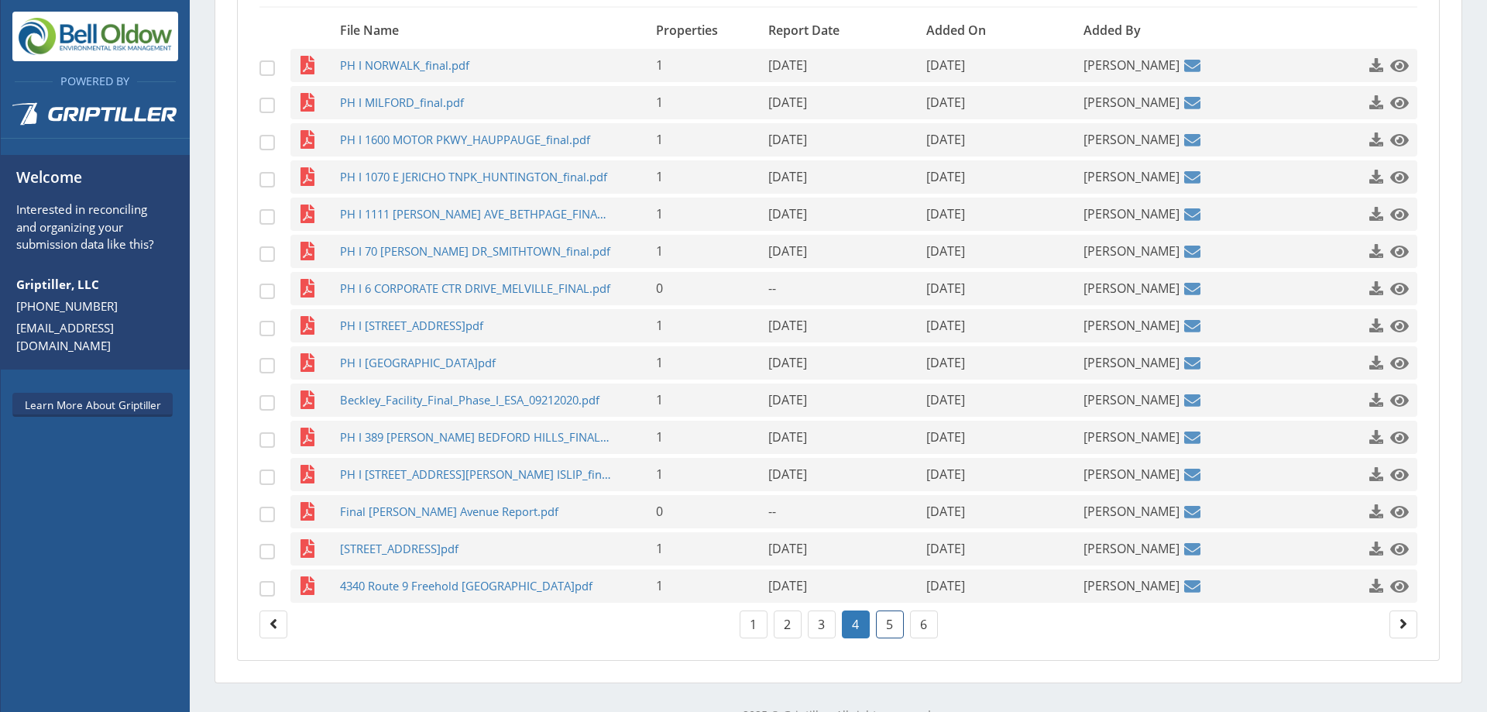
click at [881, 630] on link "5" at bounding box center [890, 624] width 28 height 28
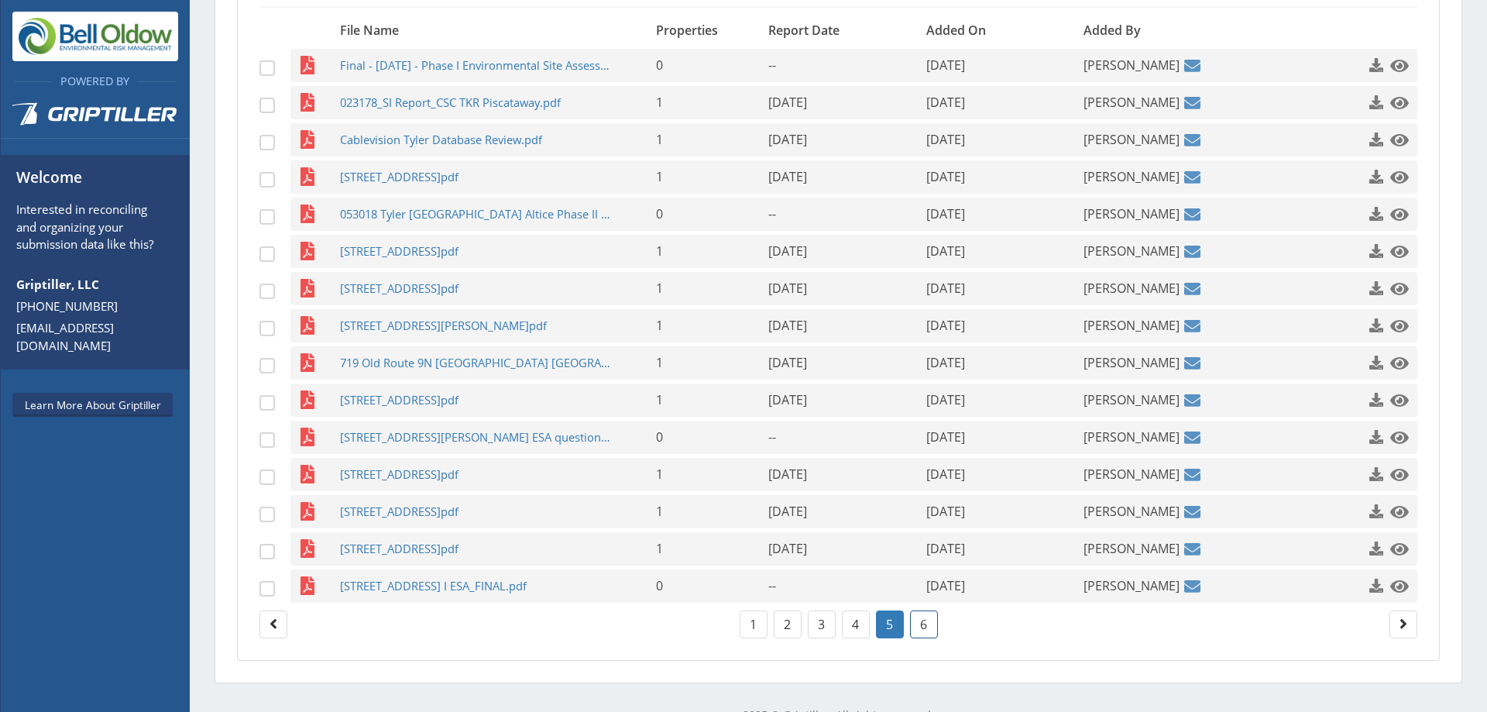
click at [916, 628] on link "6" at bounding box center [924, 624] width 28 height 28
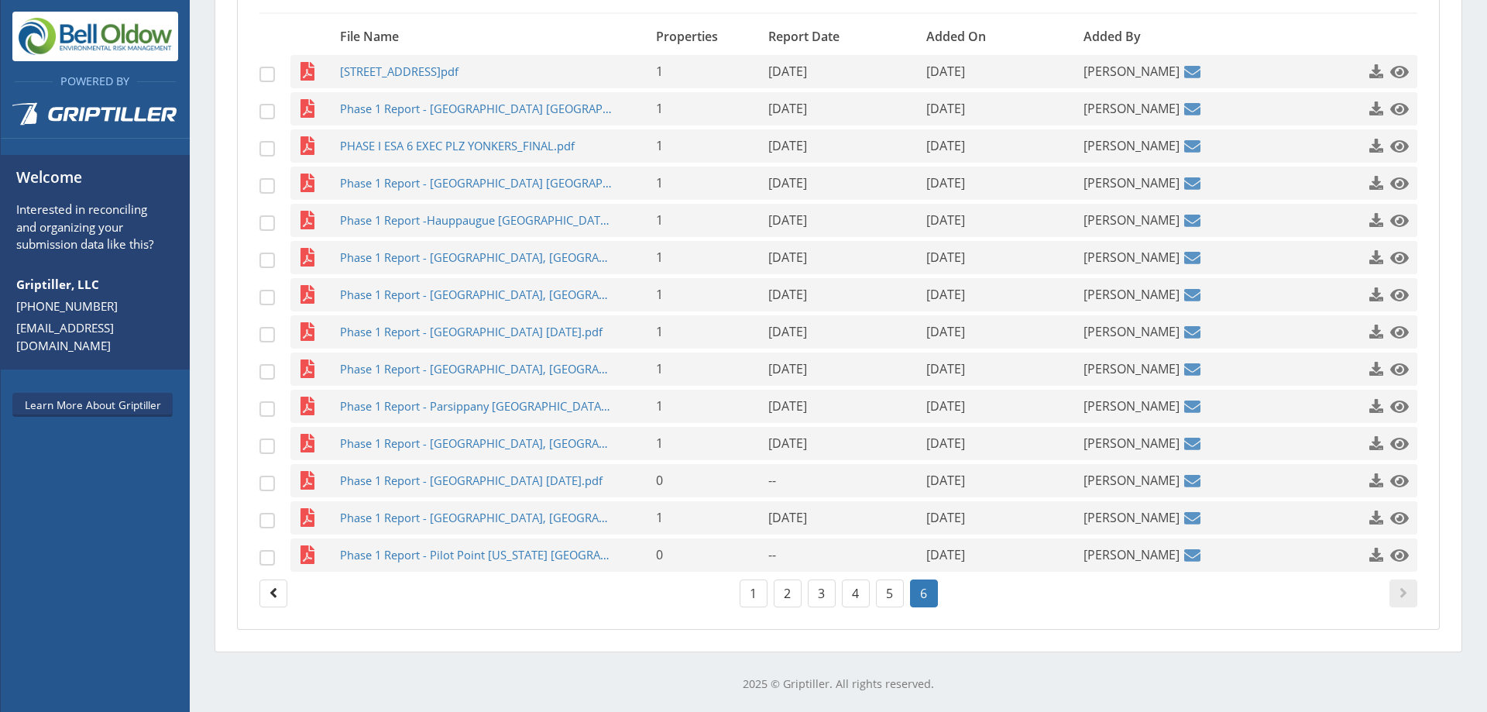
scroll to position [599, 0]
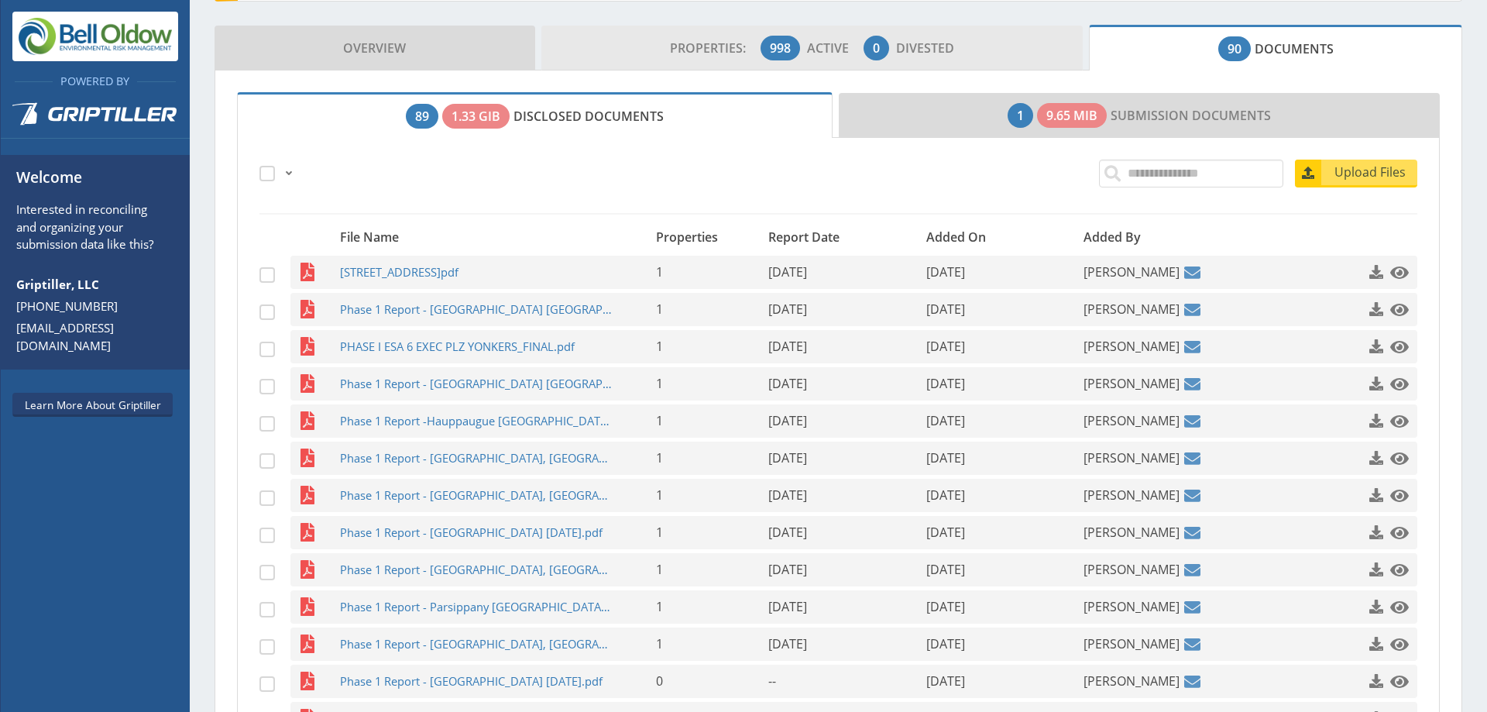
click at [779, 54] on span "998" at bounding box center [780, 48] width 21 height 19
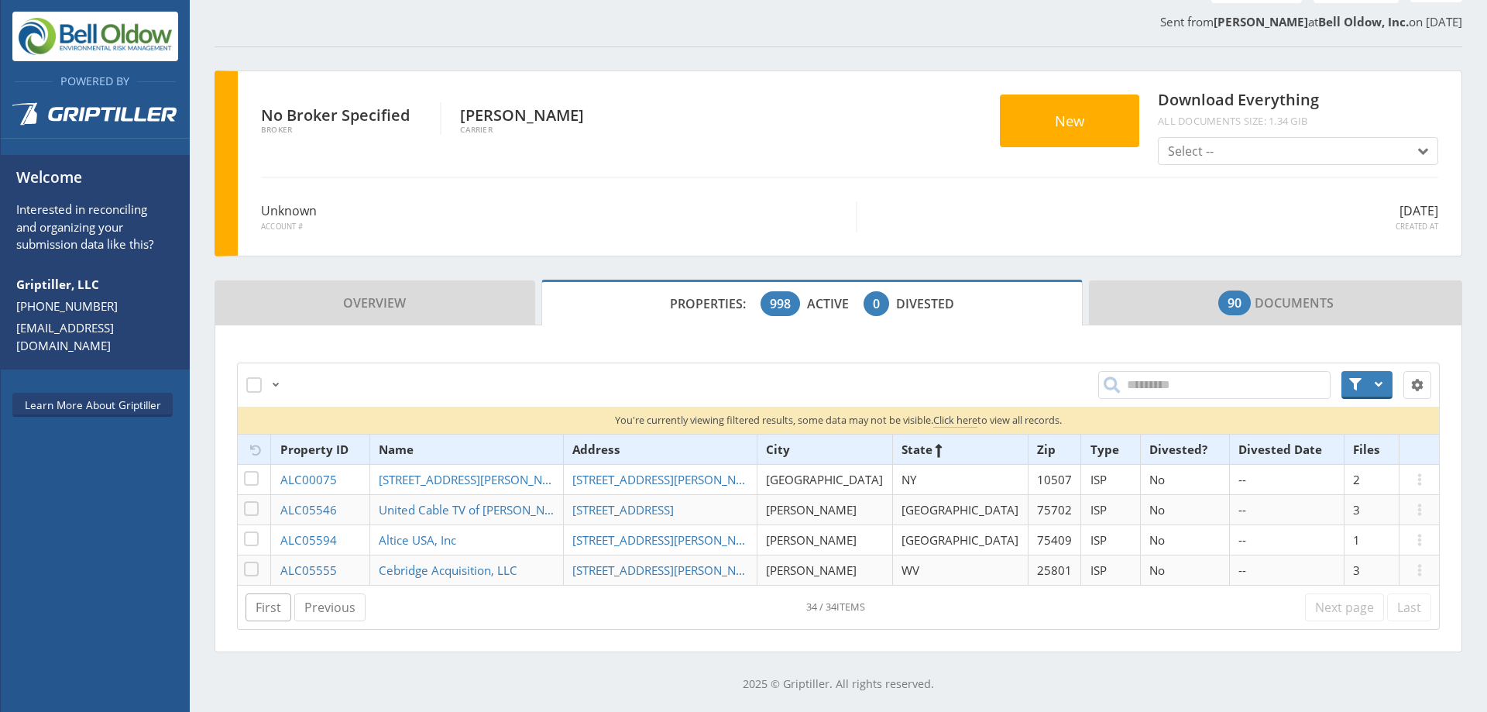
click at [263, 594] on link "First" at bounding box center [268, 607] width 46 height 28
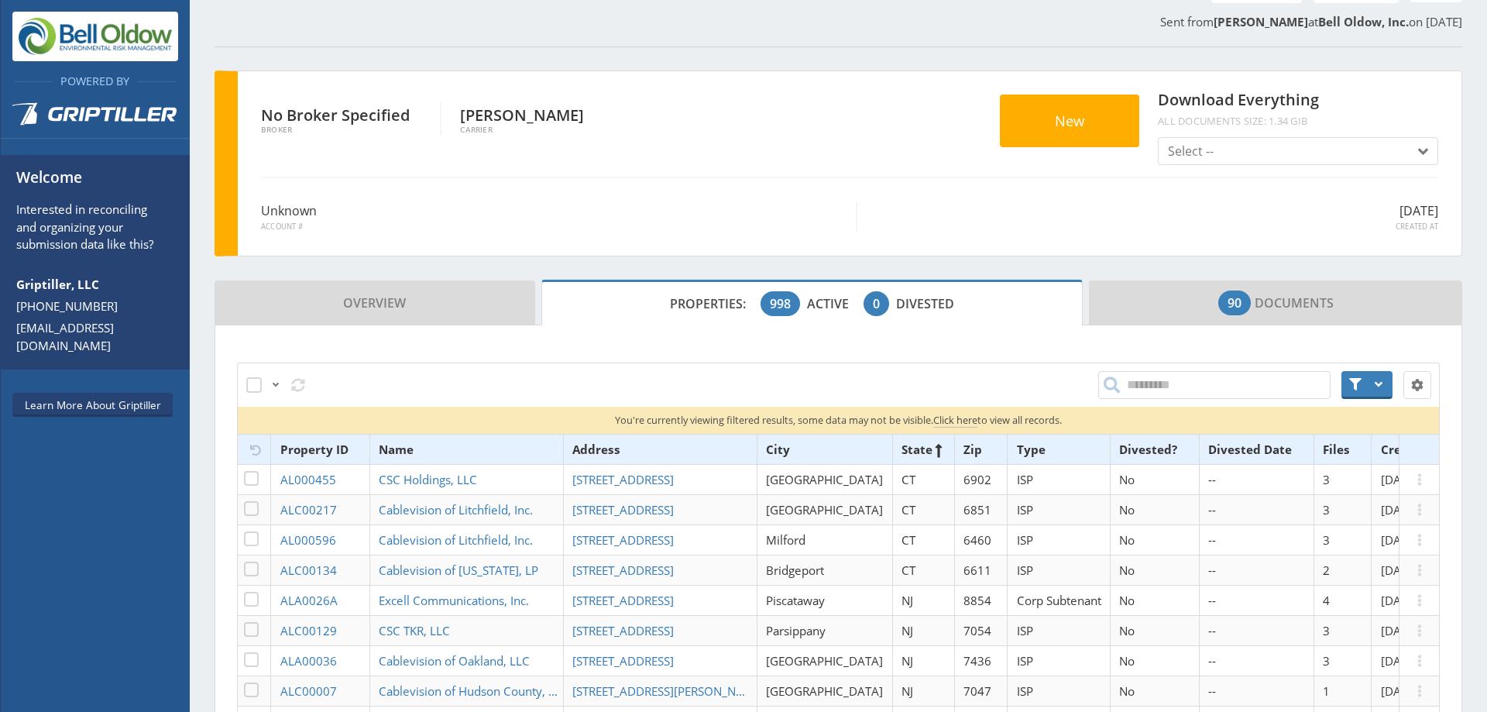
scroll to position [404, 0]
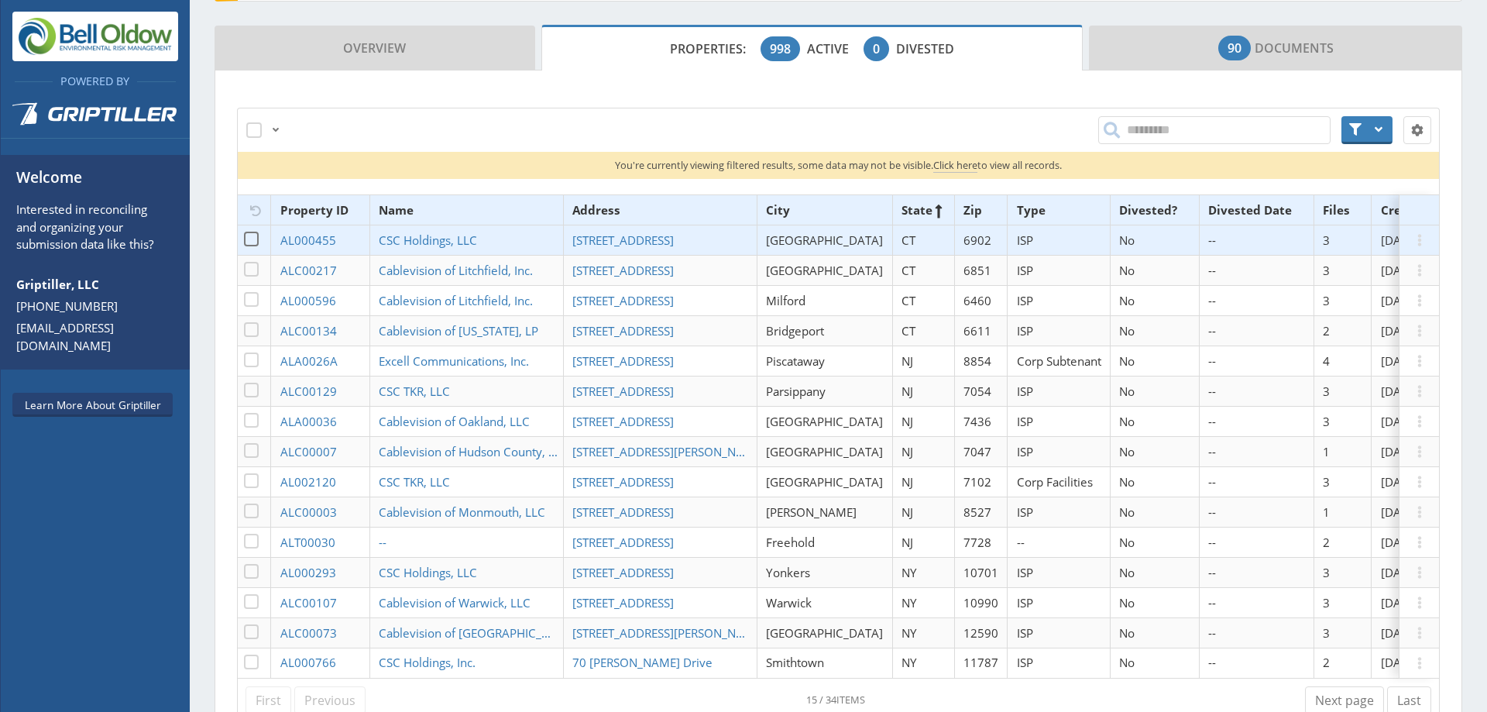
click at [538, 248] on td "CSC Holdings, LLC" at bounding box center [466, 240] width 194 height 30
click at [625, 241] on span "[STREET_ADDRESS]" at bounding box center [622, 239] width 101 height 15
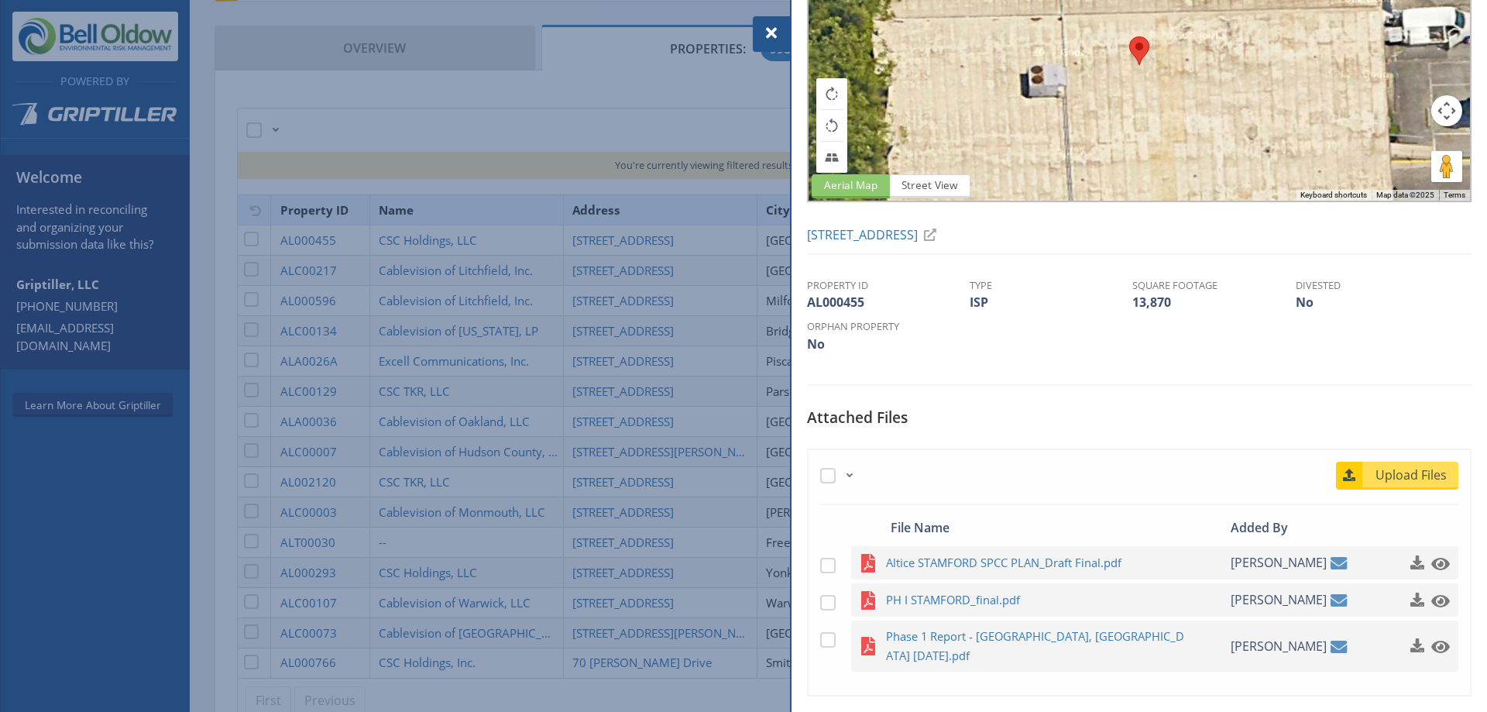
scroll to position [125, 0]
click at [599, 265] on div at bounding box center [743, 356] width 1487 height 712
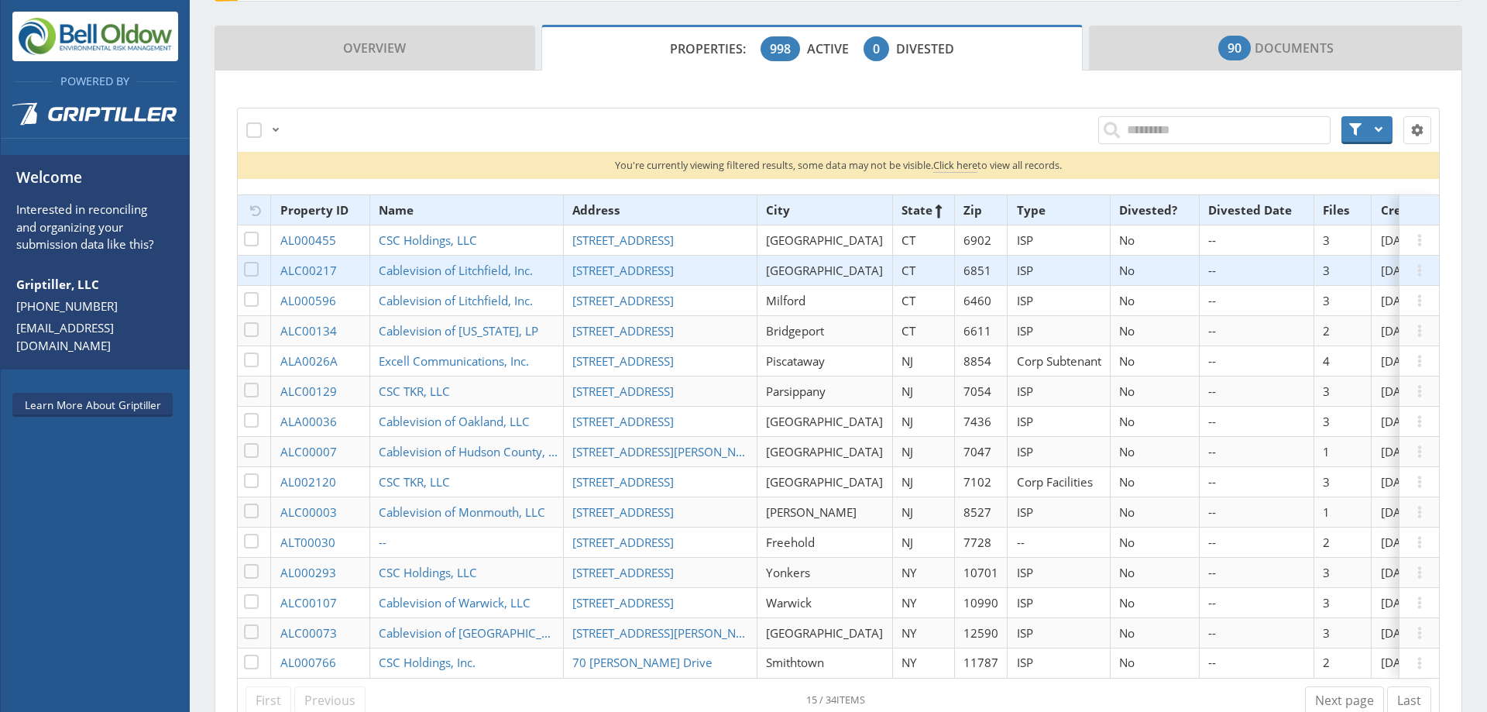
click at [599, 265] on span "[STREET_ADDRESS]" at bounding box center [622, 270] width 101 height 15
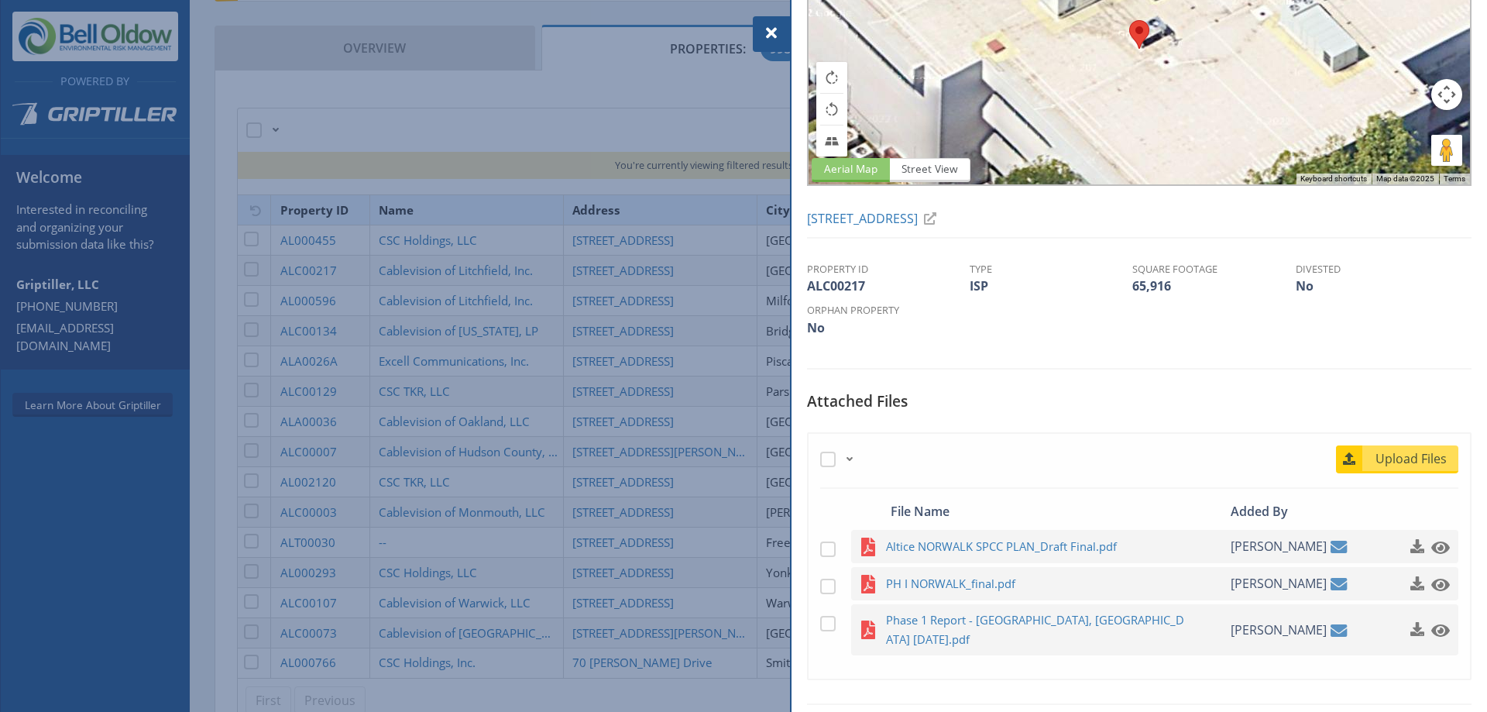
scroll to position [212, 0]
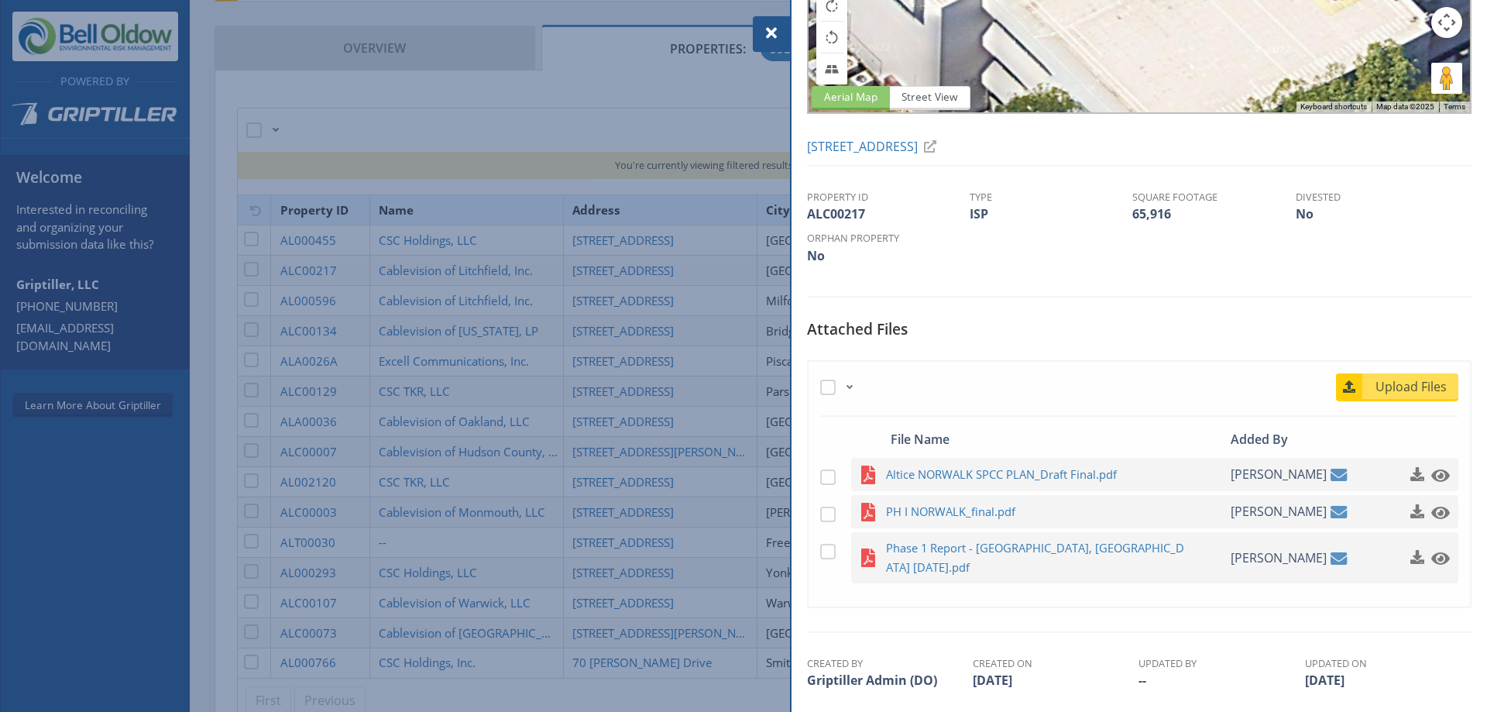
click at [578, 282] on div at bounding box center [743, 356] width 1487 height 712
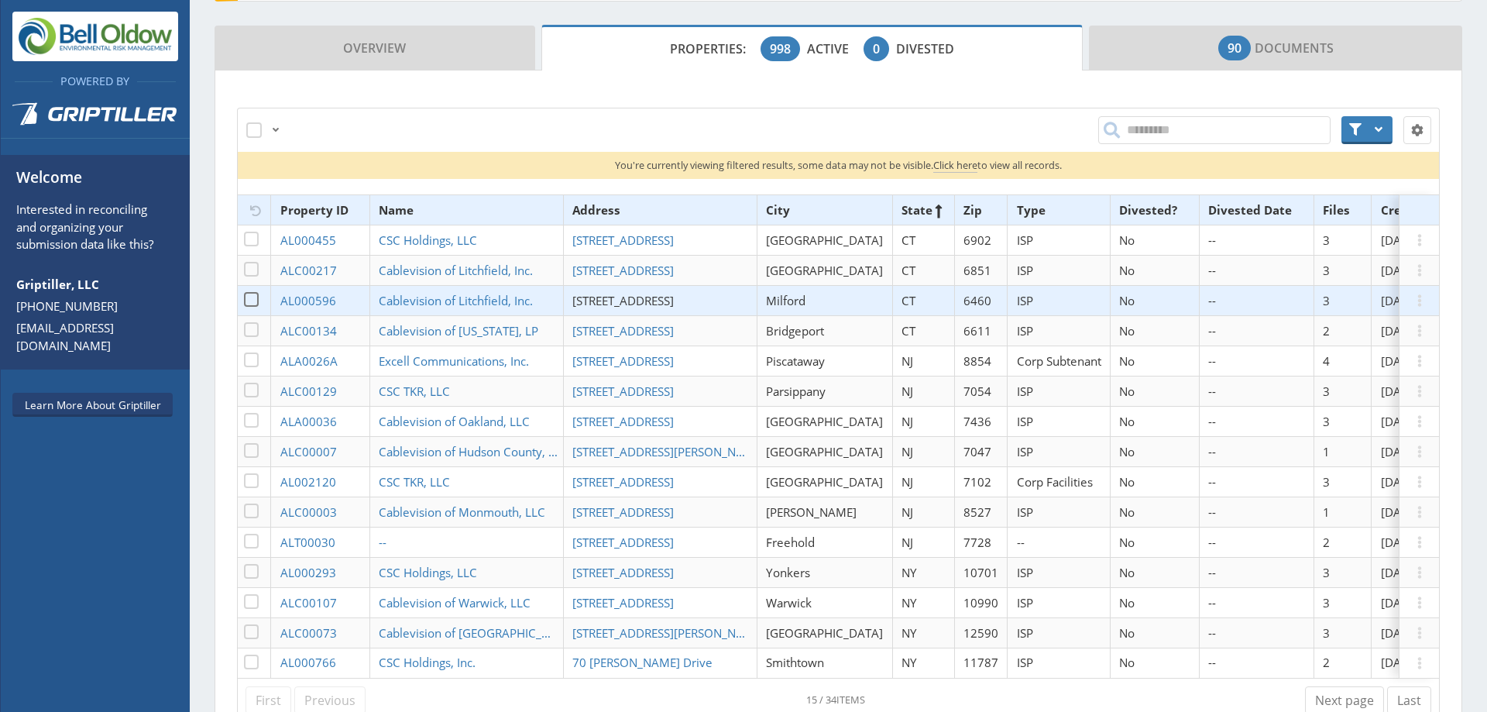
click at [637, 307] on span "[STREET_ADDRESS]" at bounding box center [622, 300] width 101 height 15
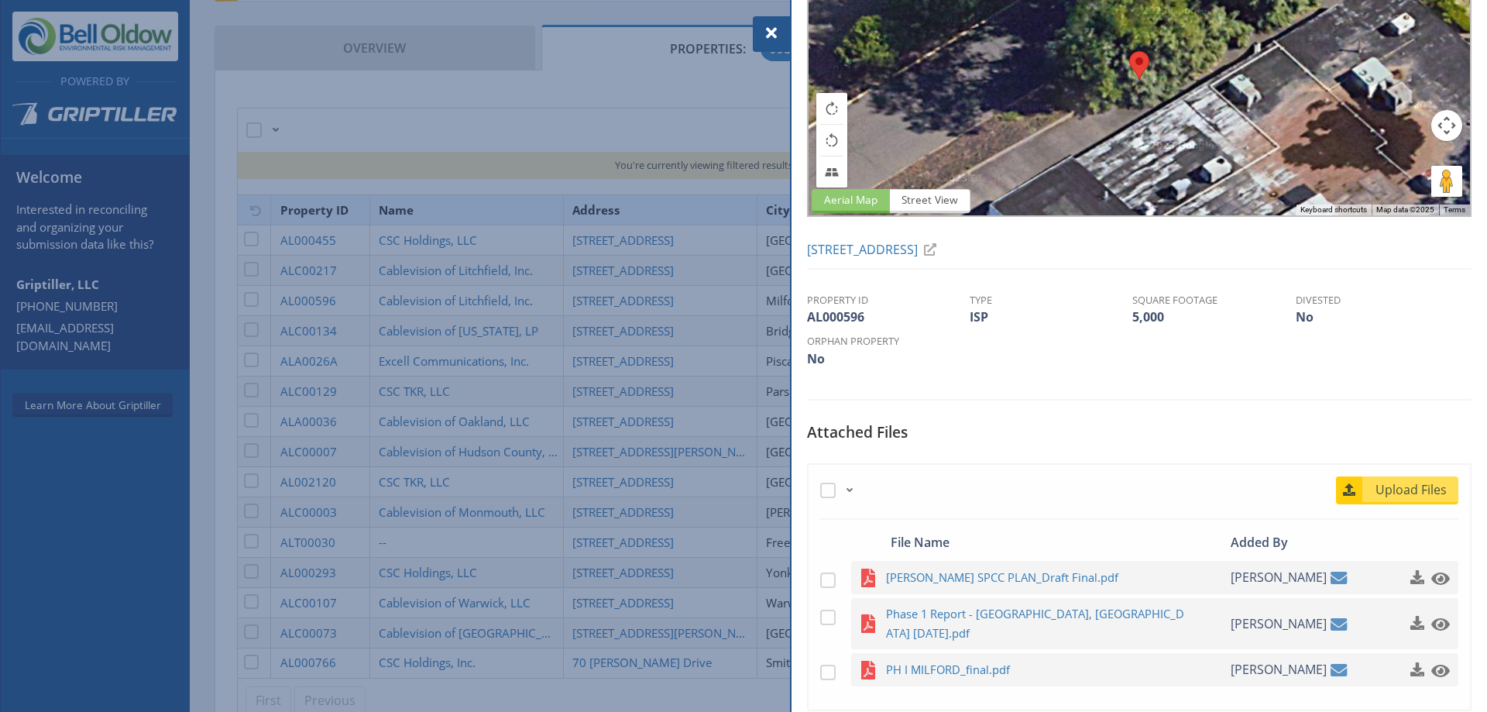
scroll to position [110, 0]
click at [616, 355] on div at bounding box center [743, 356] width 1487 height 712
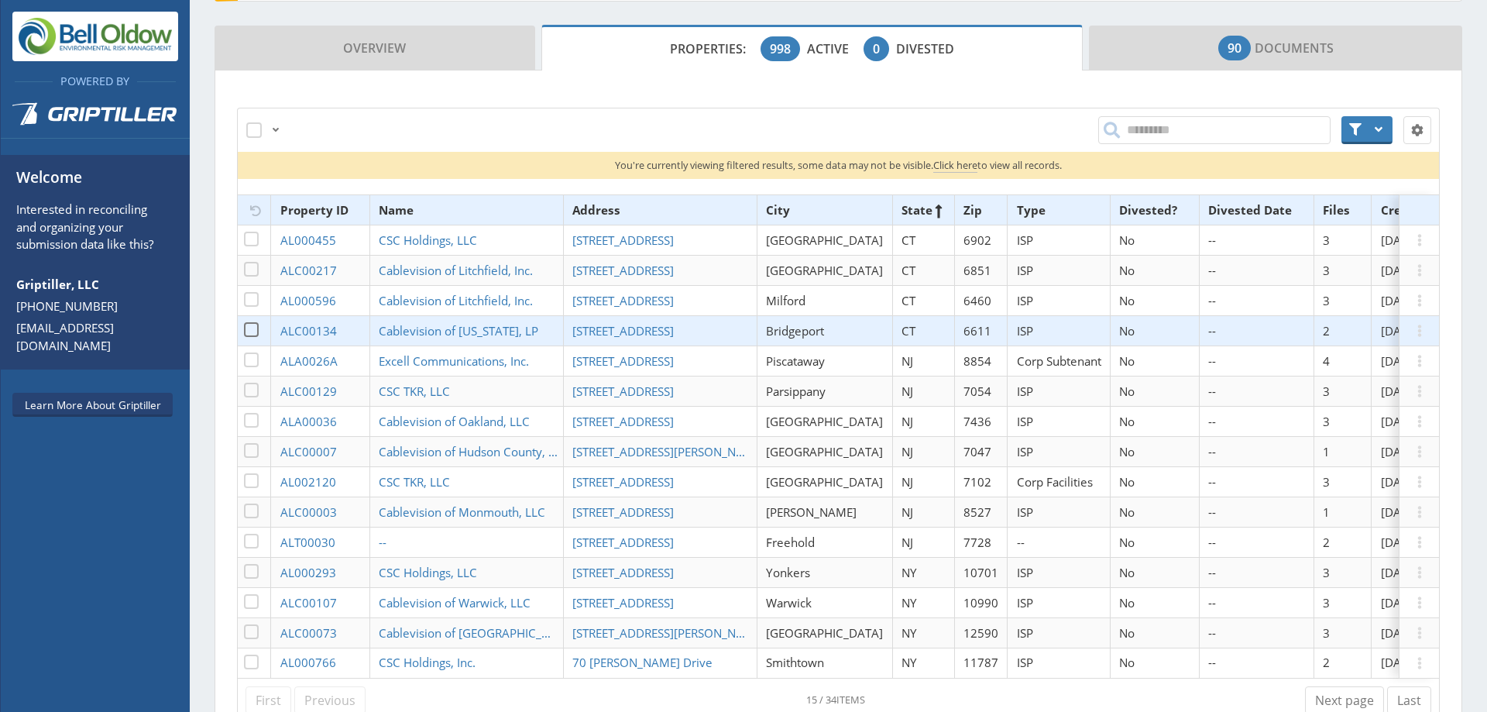
click at [629, 338] on td "[STREET_ADDRESS]" at bounding box center [660, 331] width 194 height 30
click at [620, 332] on span "[STREET_ADDRESS]" at bounding box center [622, 330] width 101 height 15
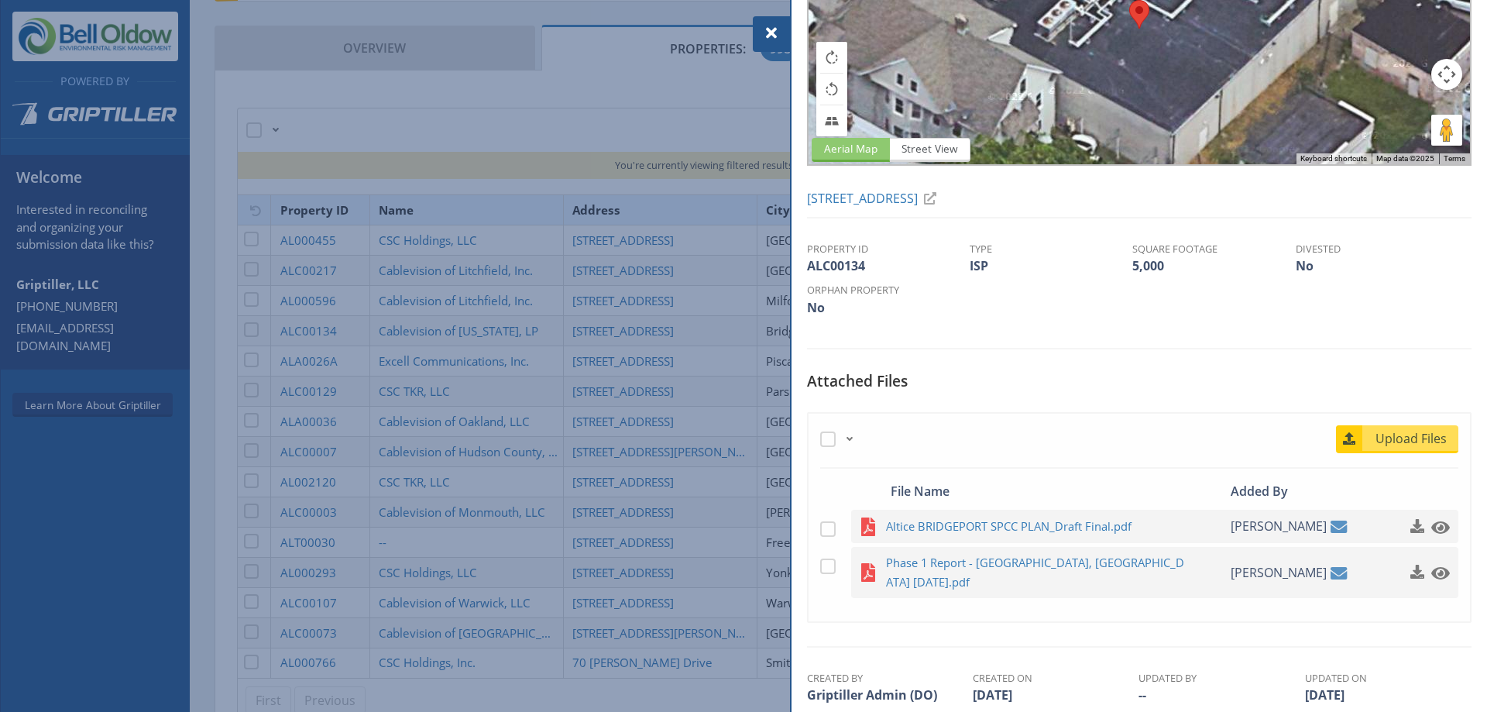
scroll to position [162, 0]
click at [615, 364] on div at bounding box center [743, 356] width 1487 height 712
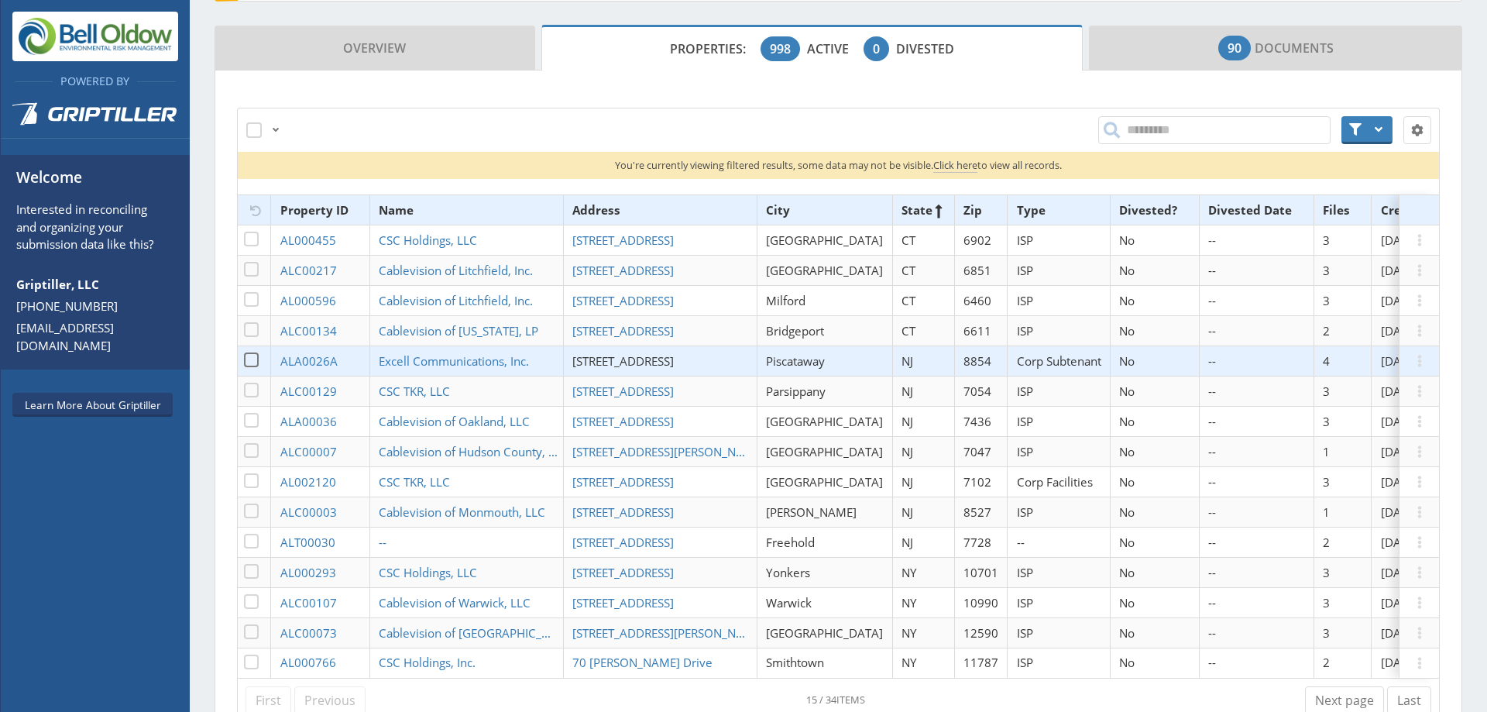
click at [630, 363] on span "[STREET_ADDRESS]" at bounding box center [622, 360] width 101 height 15
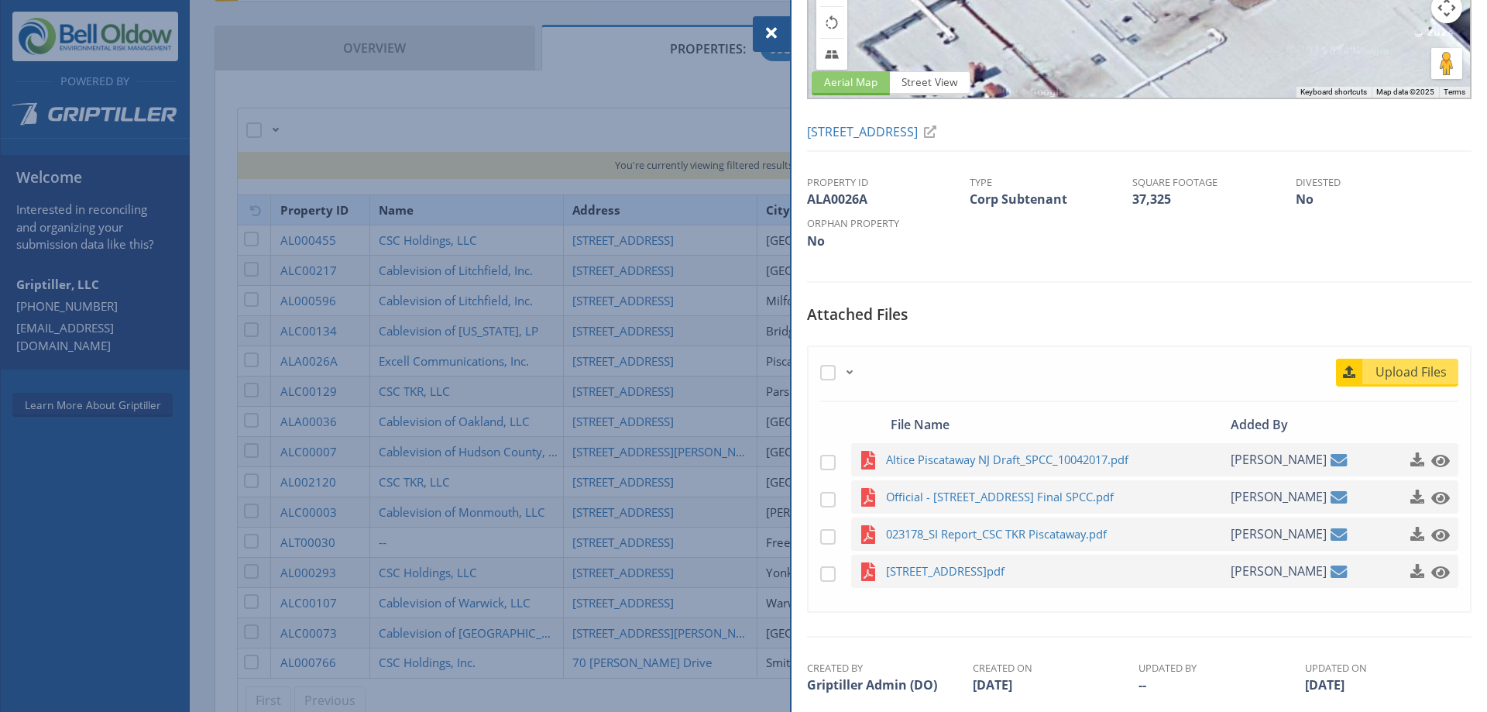
scroll to position [228, 0]
click at [1011, 543] on span "023178_SI Report_CSC TKR Piscataway.pdf" at bounding box center [1037, 533] width 303 height 19
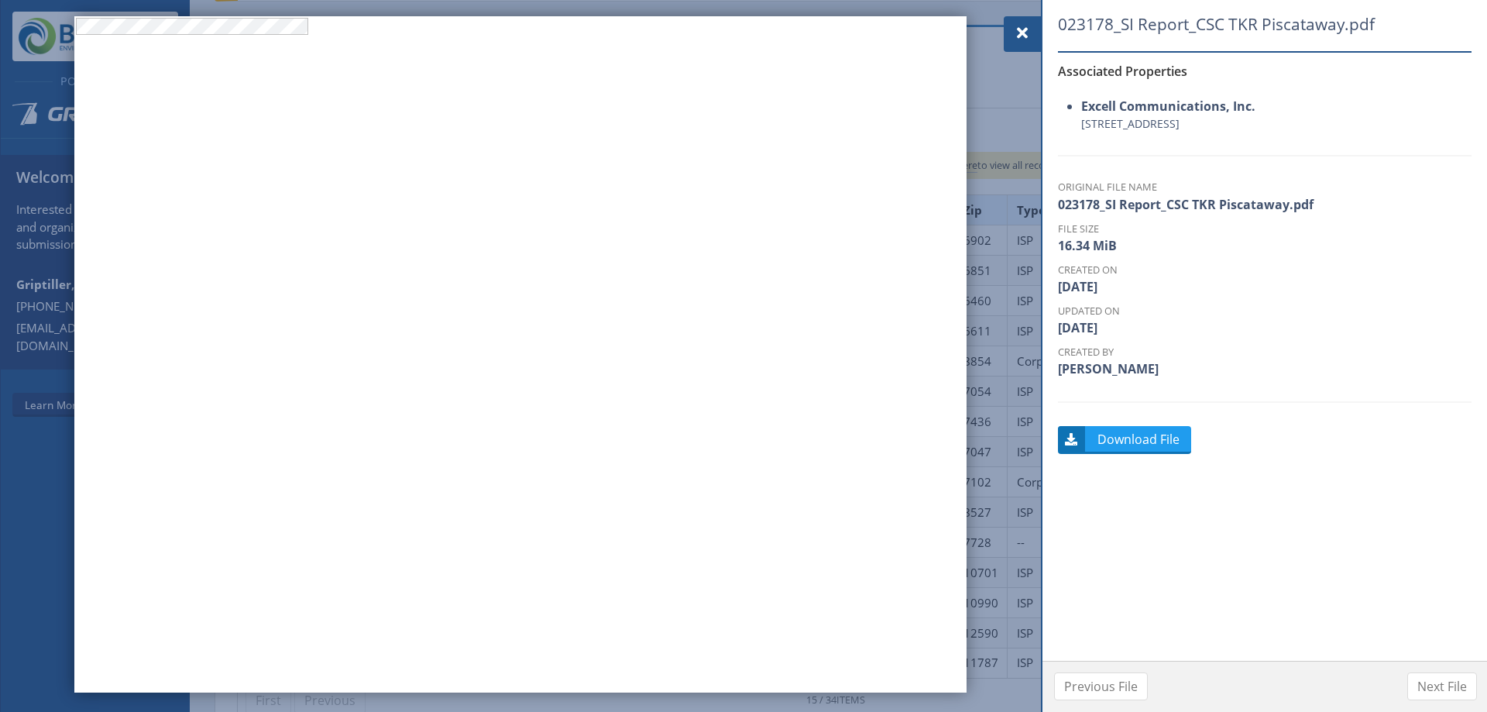
click at [1031, 23] on div at bounding box center [1022, 34] width 37 height 36
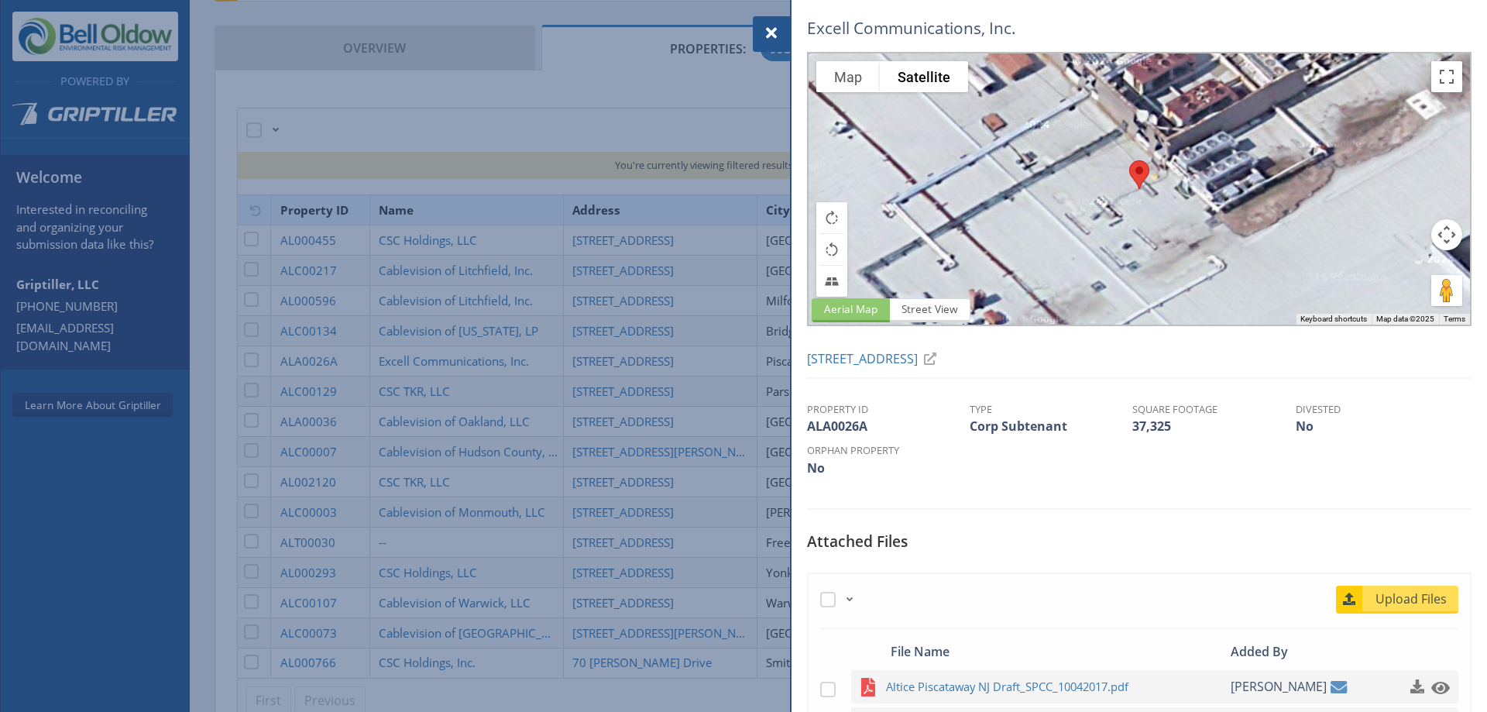
click at [757, 30] on div at bounding box center [771, 34] width 37 height 36
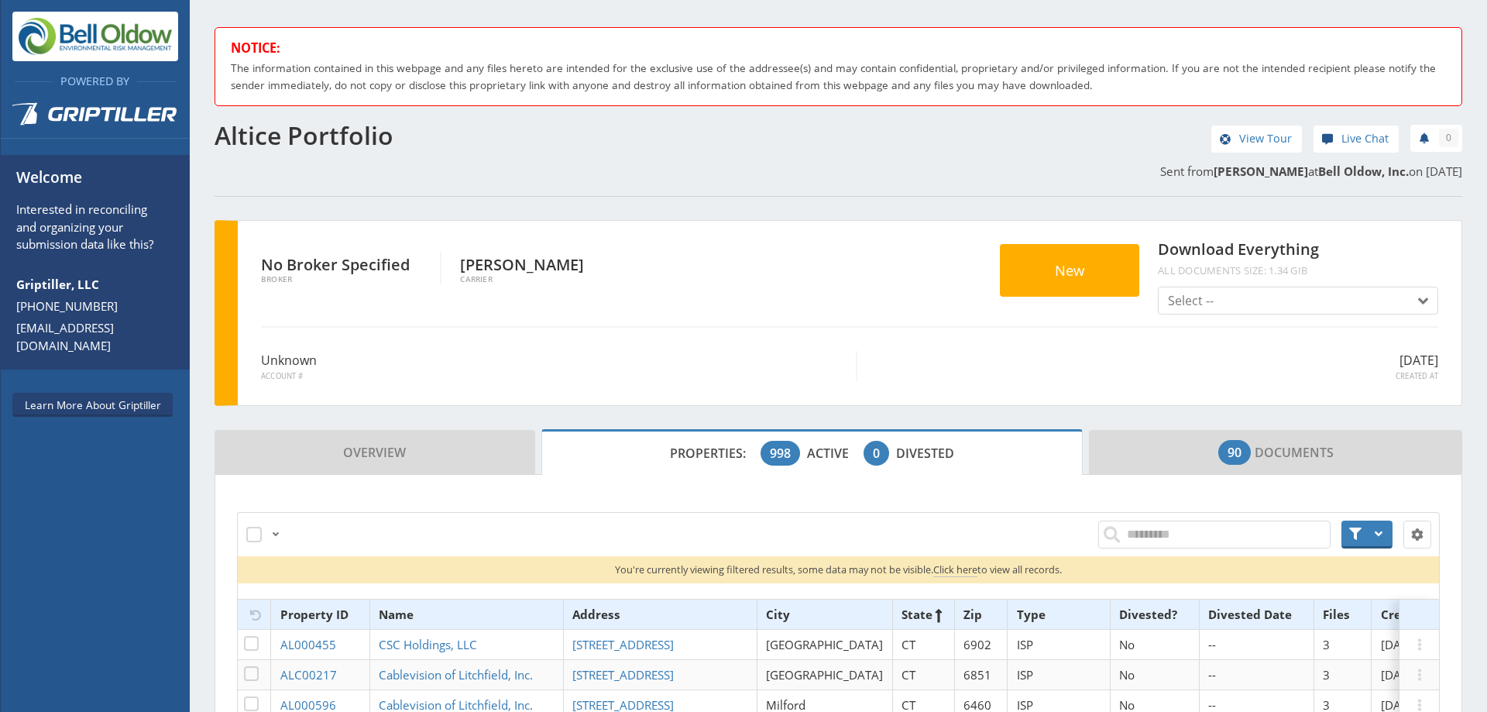
click at [106, 685] on div "Powered By Welcome Interested in reconciling and organizing your submission dat…" at bounding box center [95, 356] width 190 height 712
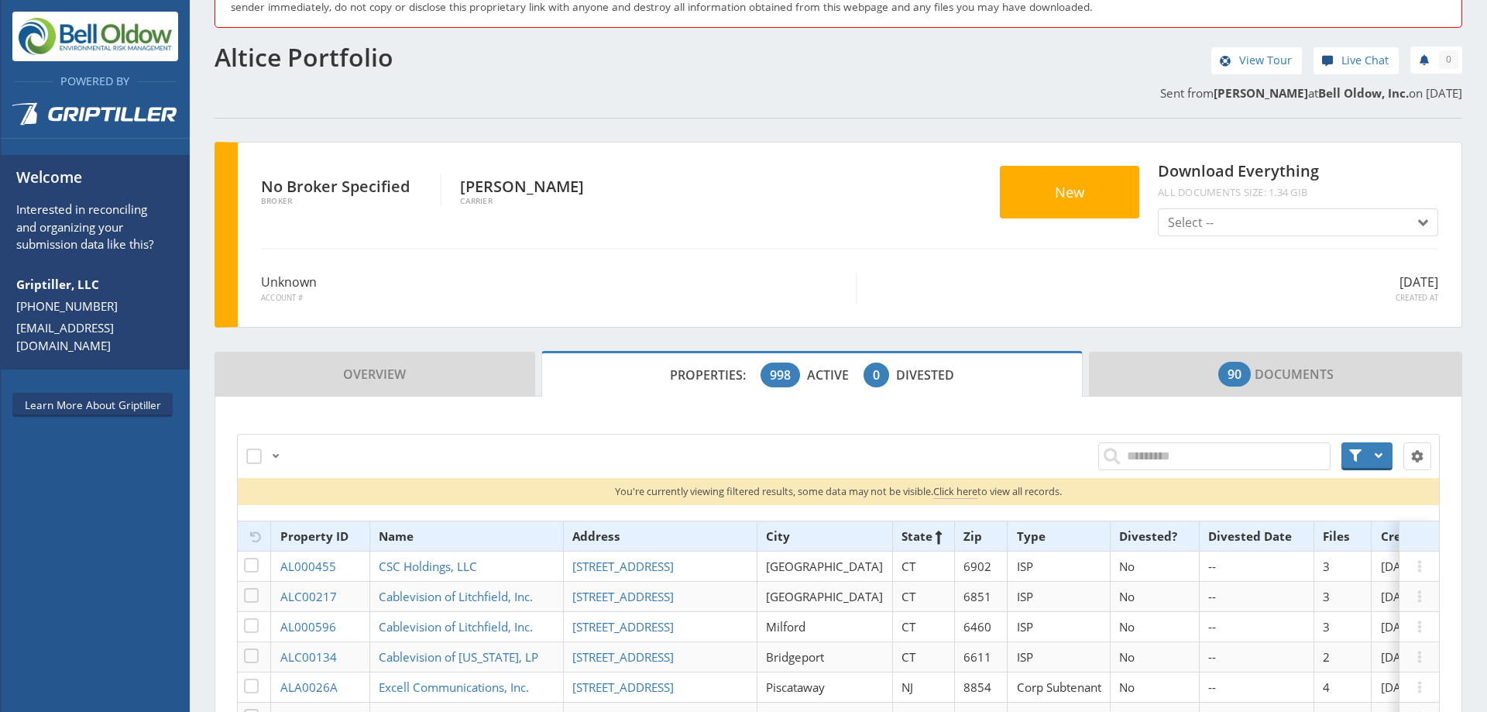
scroll to position [79, 0]
